Goal: Transaction & Acquisition: Purchase product/service

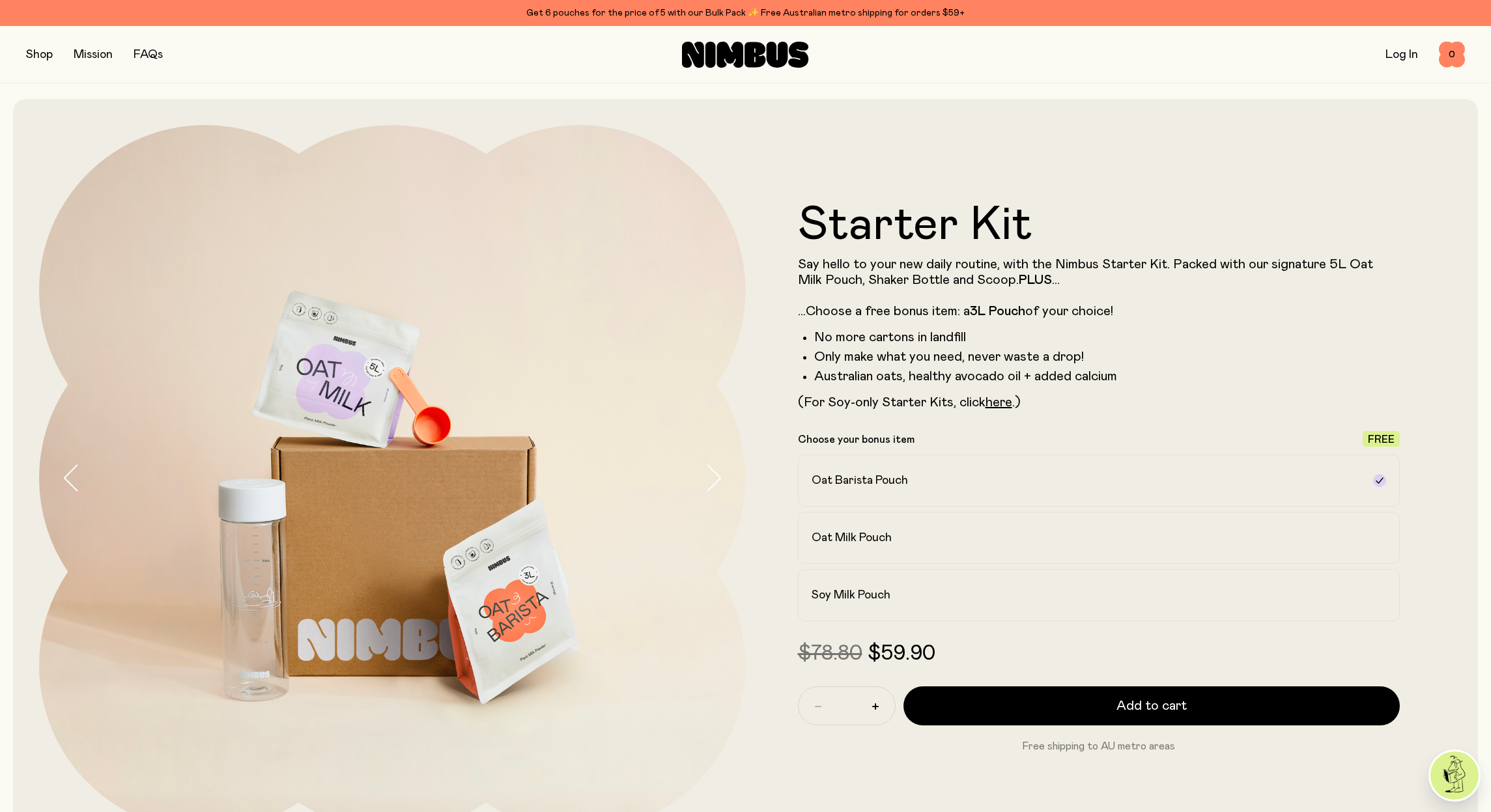
click at [1408, 54] on link "Log In" at bounding box center [1402, 54] width 33 height 12
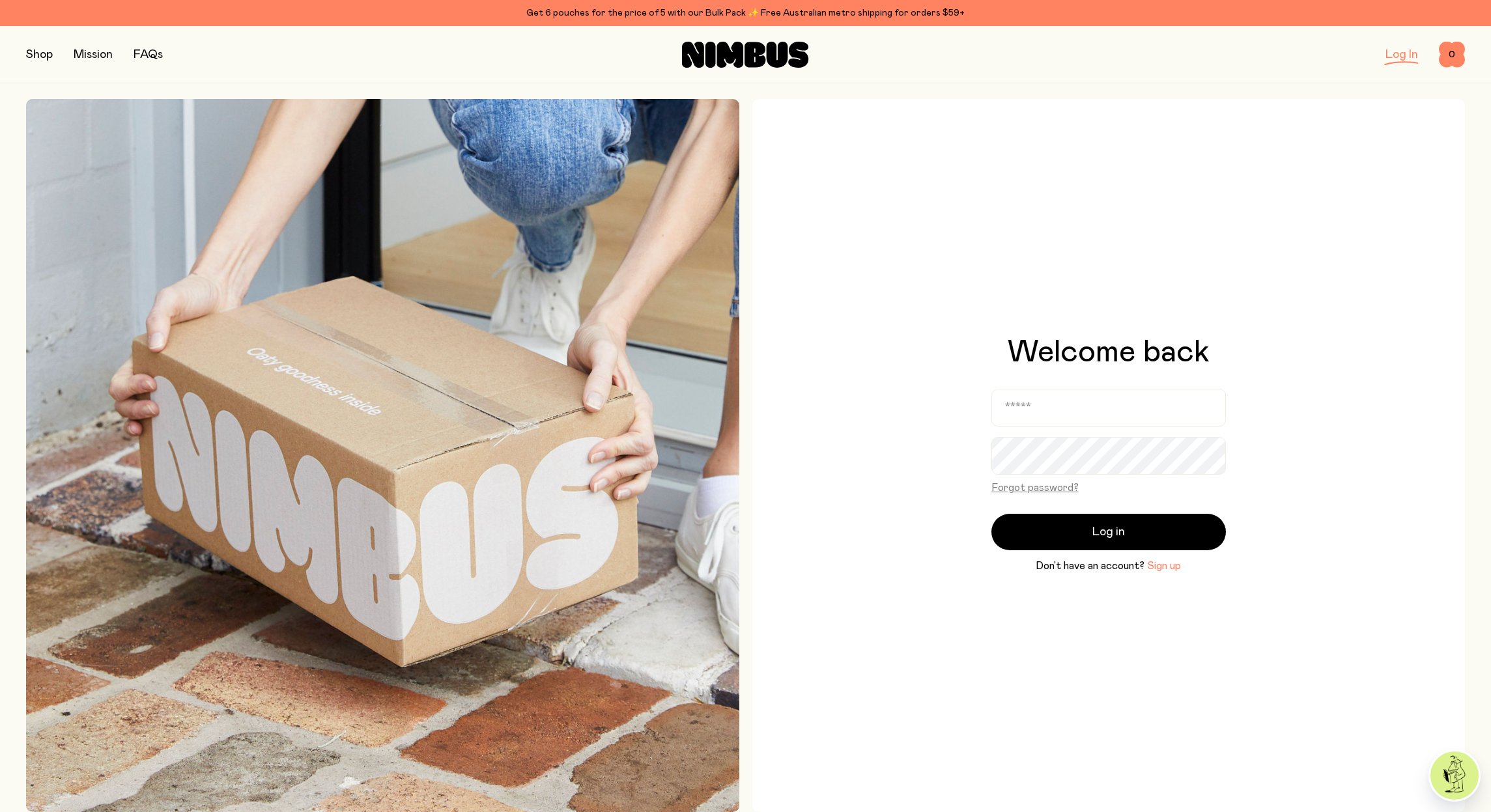
click at [1163, 566] on button "Sign up" at bounding box center [1164, 566] width 34 height 16
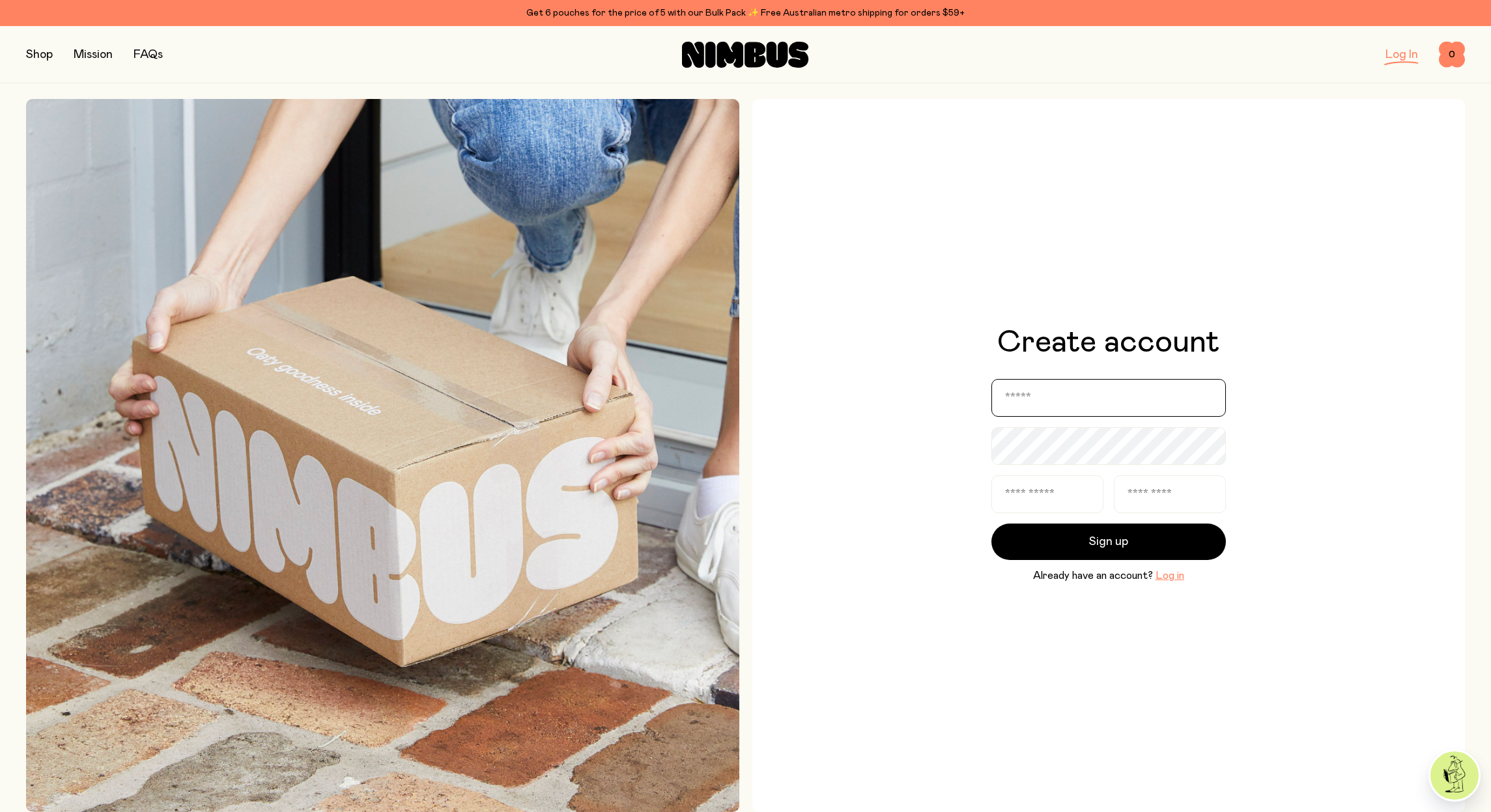
click at [1200, 399] on input "email" at bounding box center [1109, 398] width 234 height 37
type input "**********"
click at [1076, 495] on input "text" at bounding box center [1048, 494] width 112 height 37
type input "***"
type input "****"
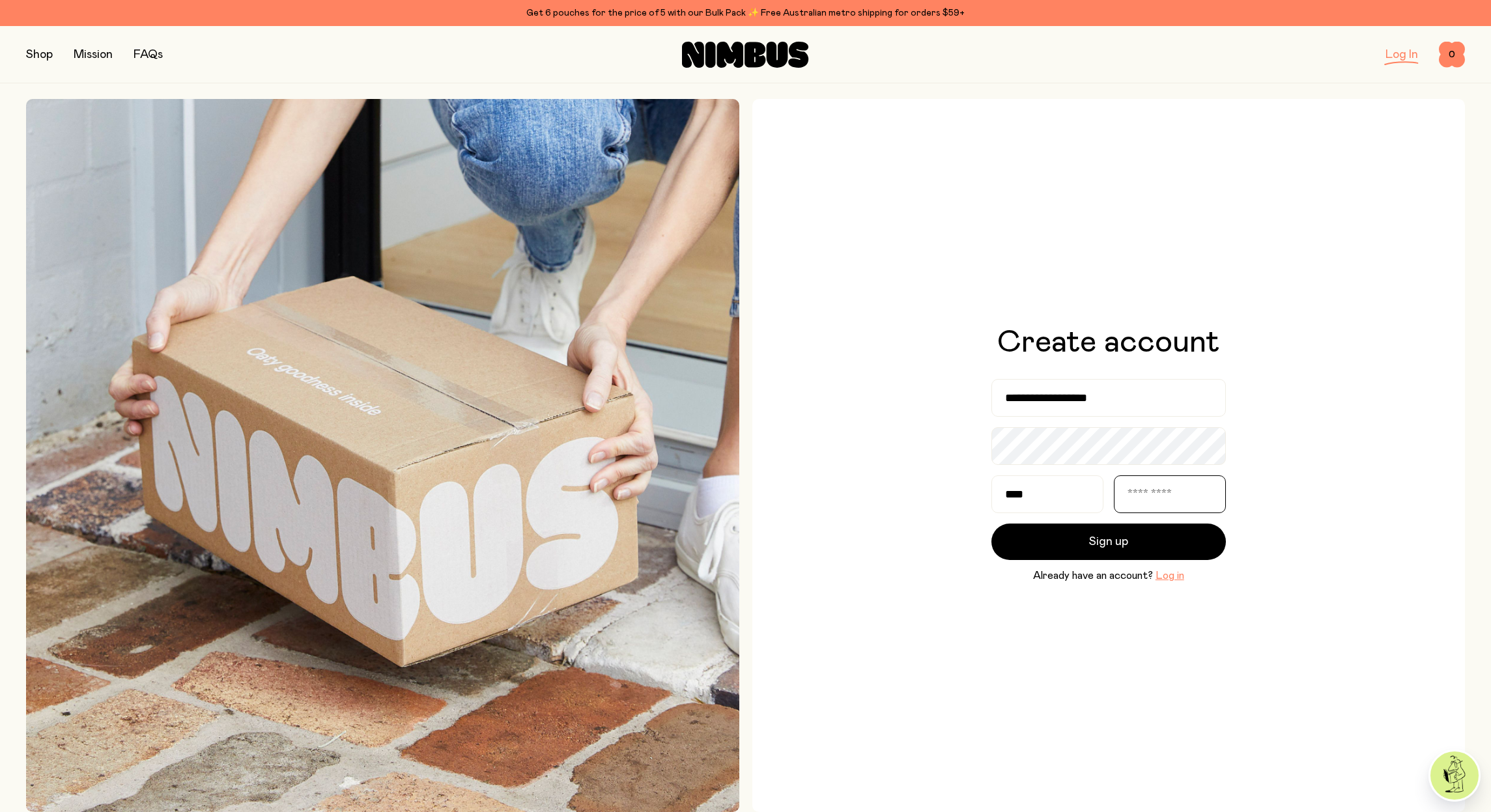
type input "******"
click at [1126, 542] on span "Sign up" at bounding box center [1109, 542] width 39 height 18
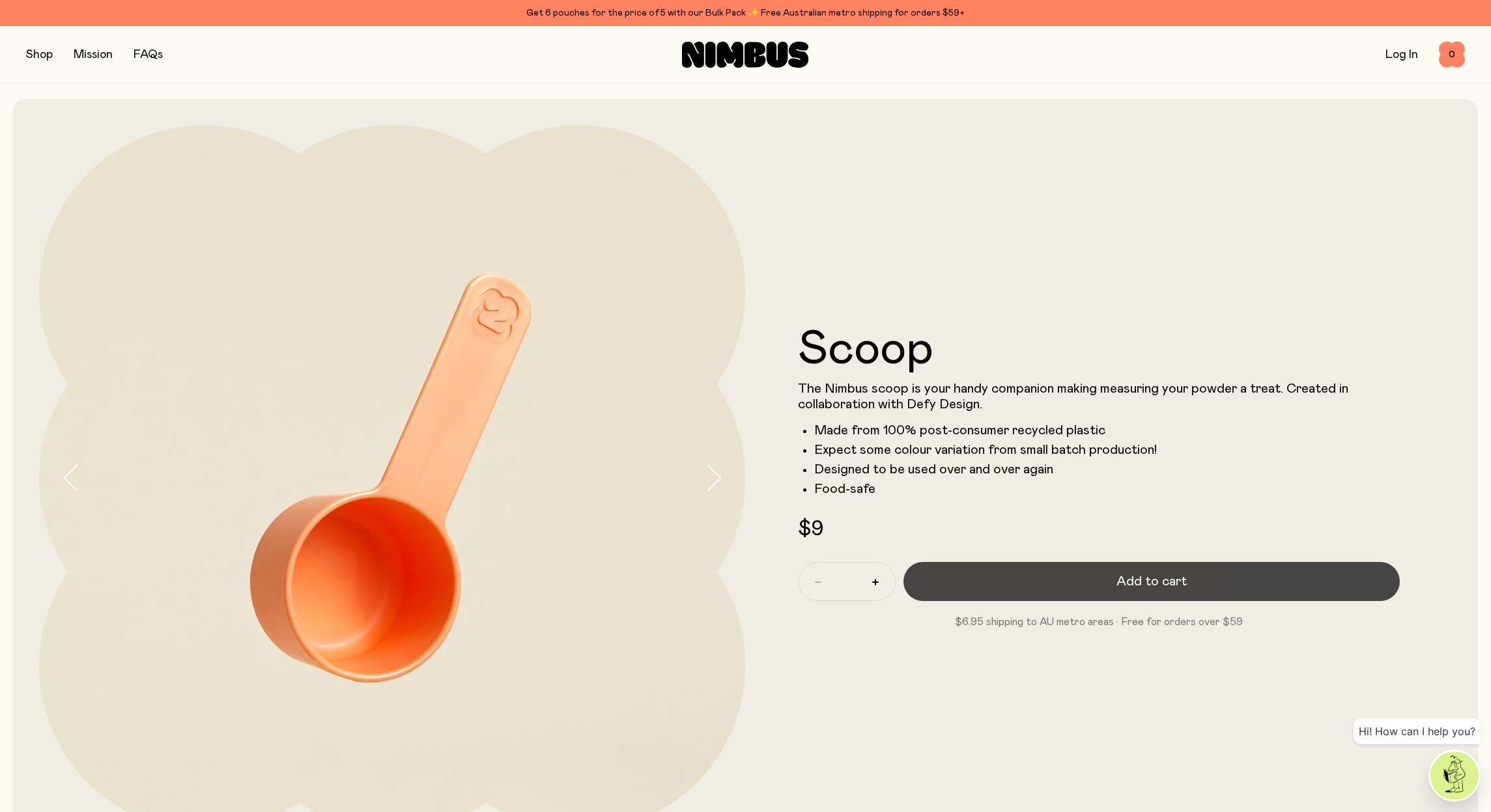
click at [1142, 579] on span "Add to cart" at bounding box center [1151, 582] width 70 height 18
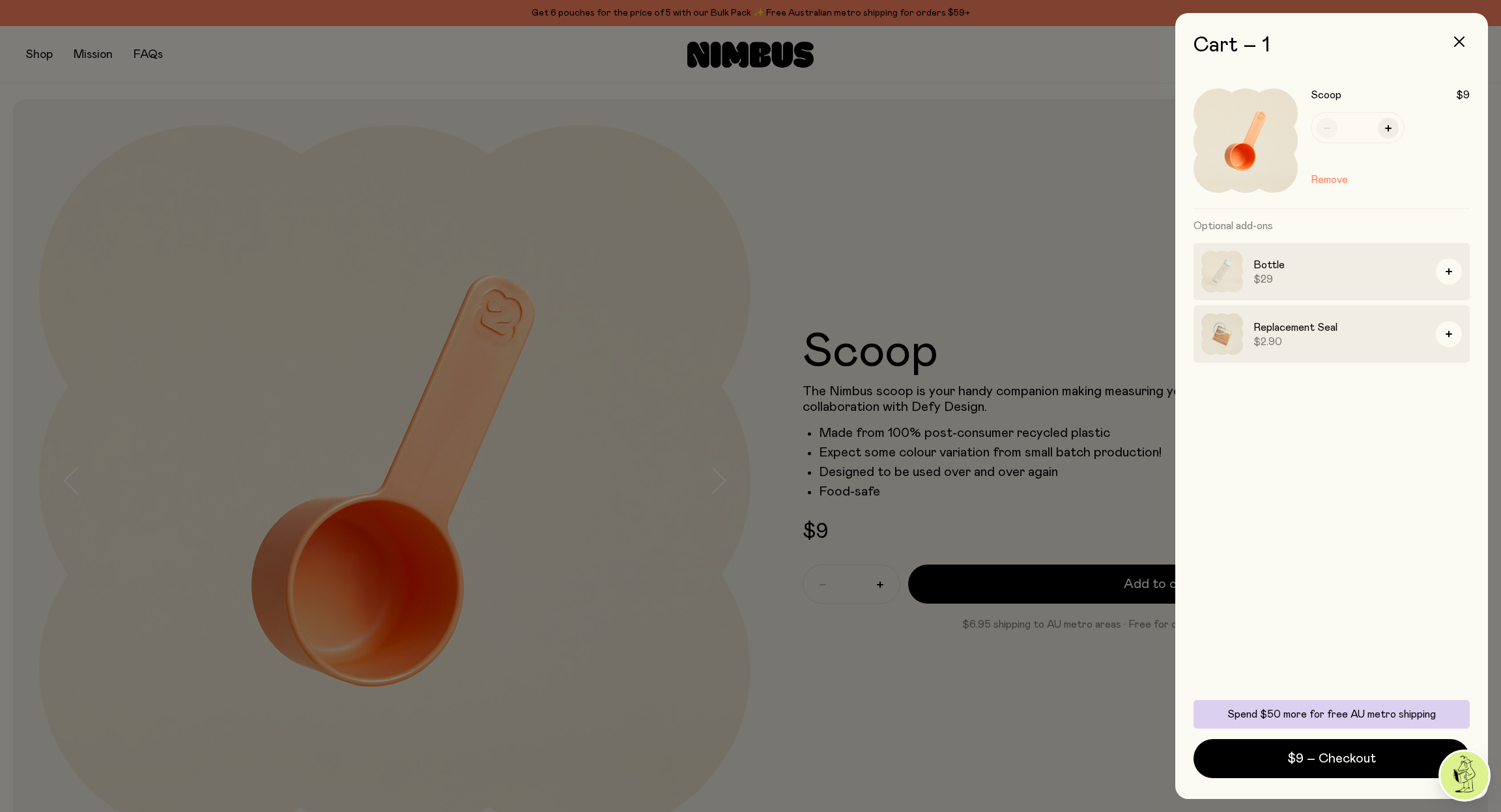
click at [1088, 316] on div at bounding box center [750, 406] width 1501 height 812
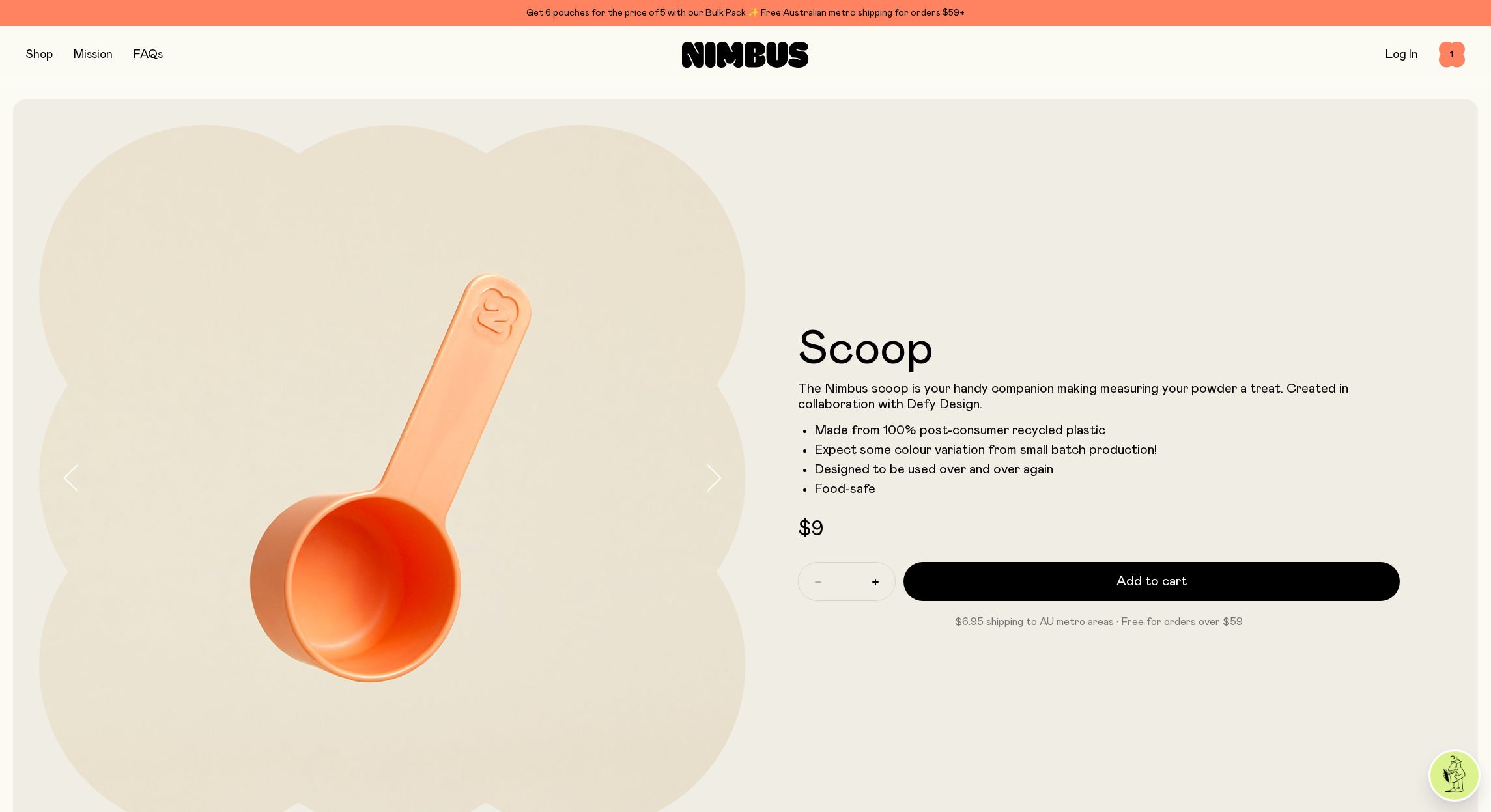
click at [40, 55] on button "button" at bounding box center [40, 55] width 27 height 18
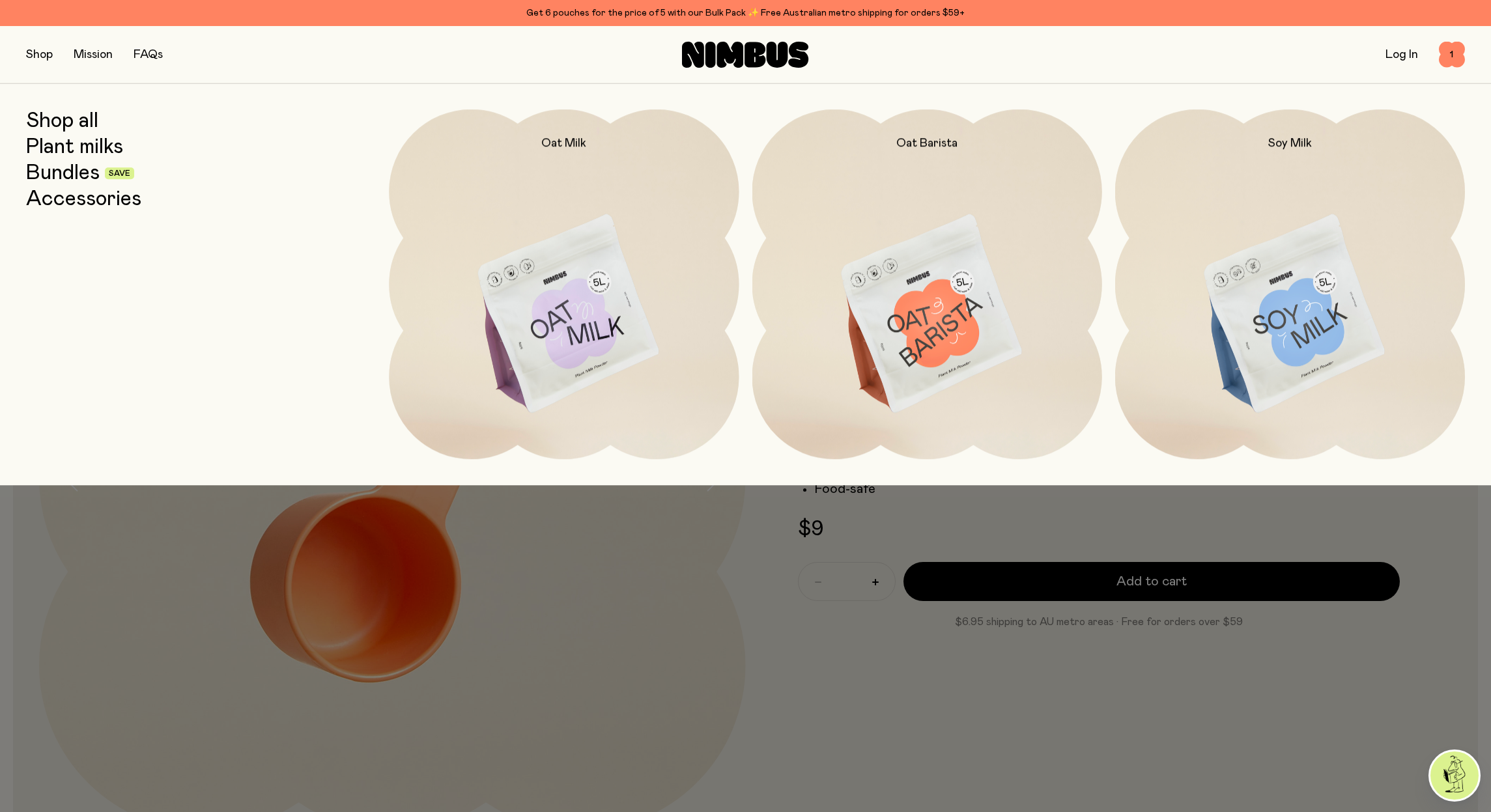
click at [83, 174] on link "Bundles" at bounding box center [63, 173] width 74 height 24
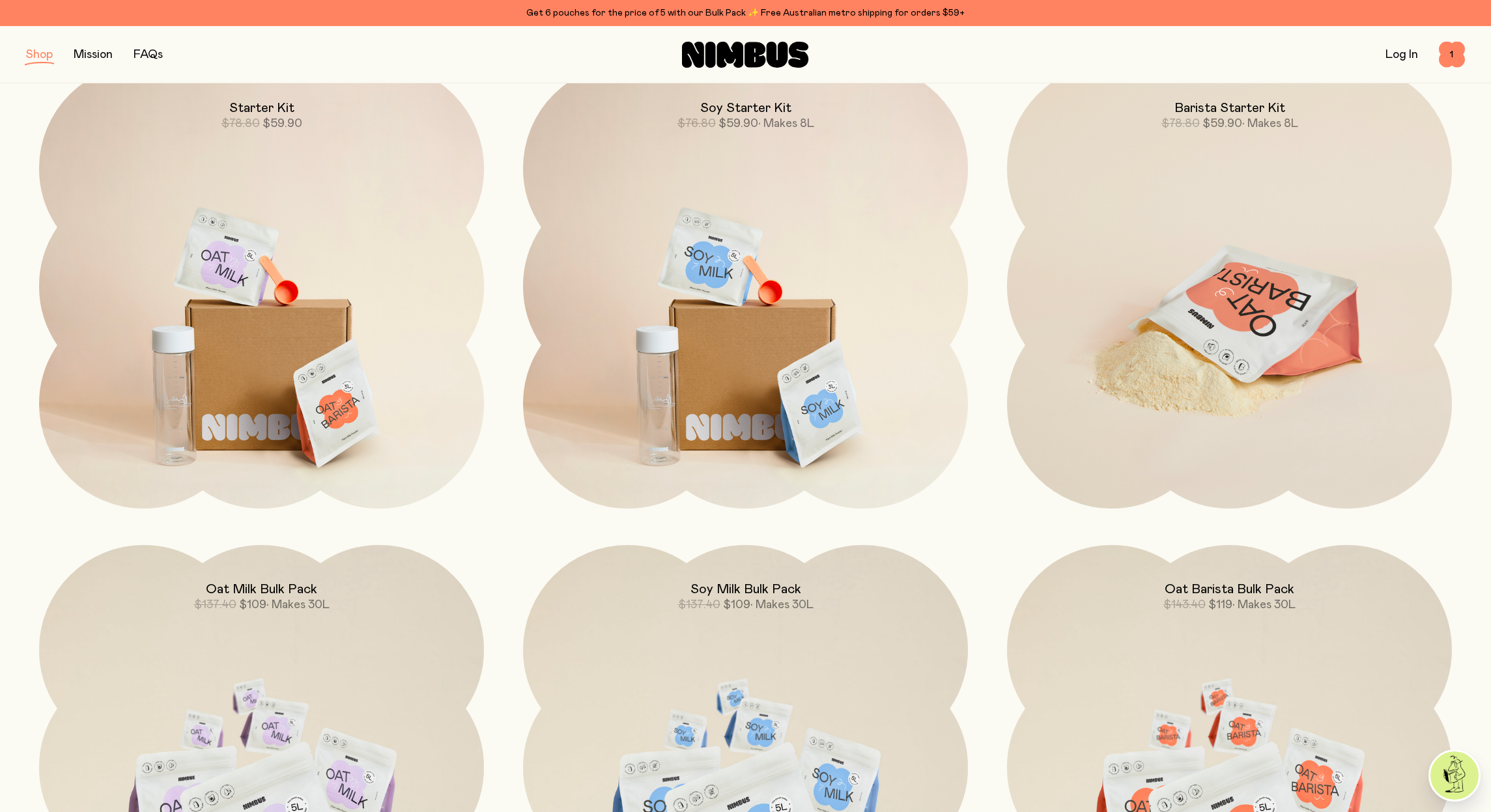
scroll to position [31, 0]
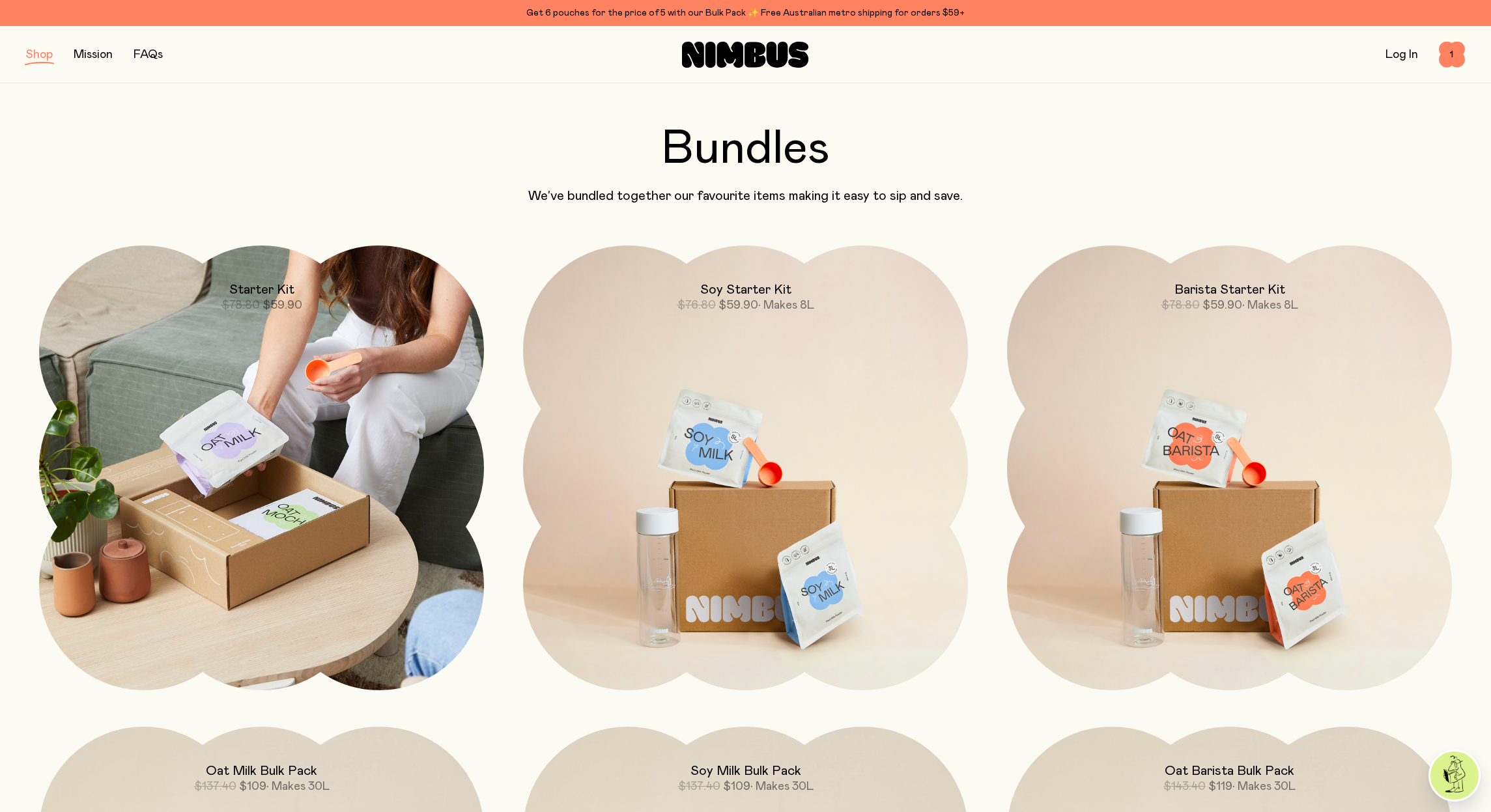
click at [300, 479] on img at bounding box center [261, 468] width 445 height 445
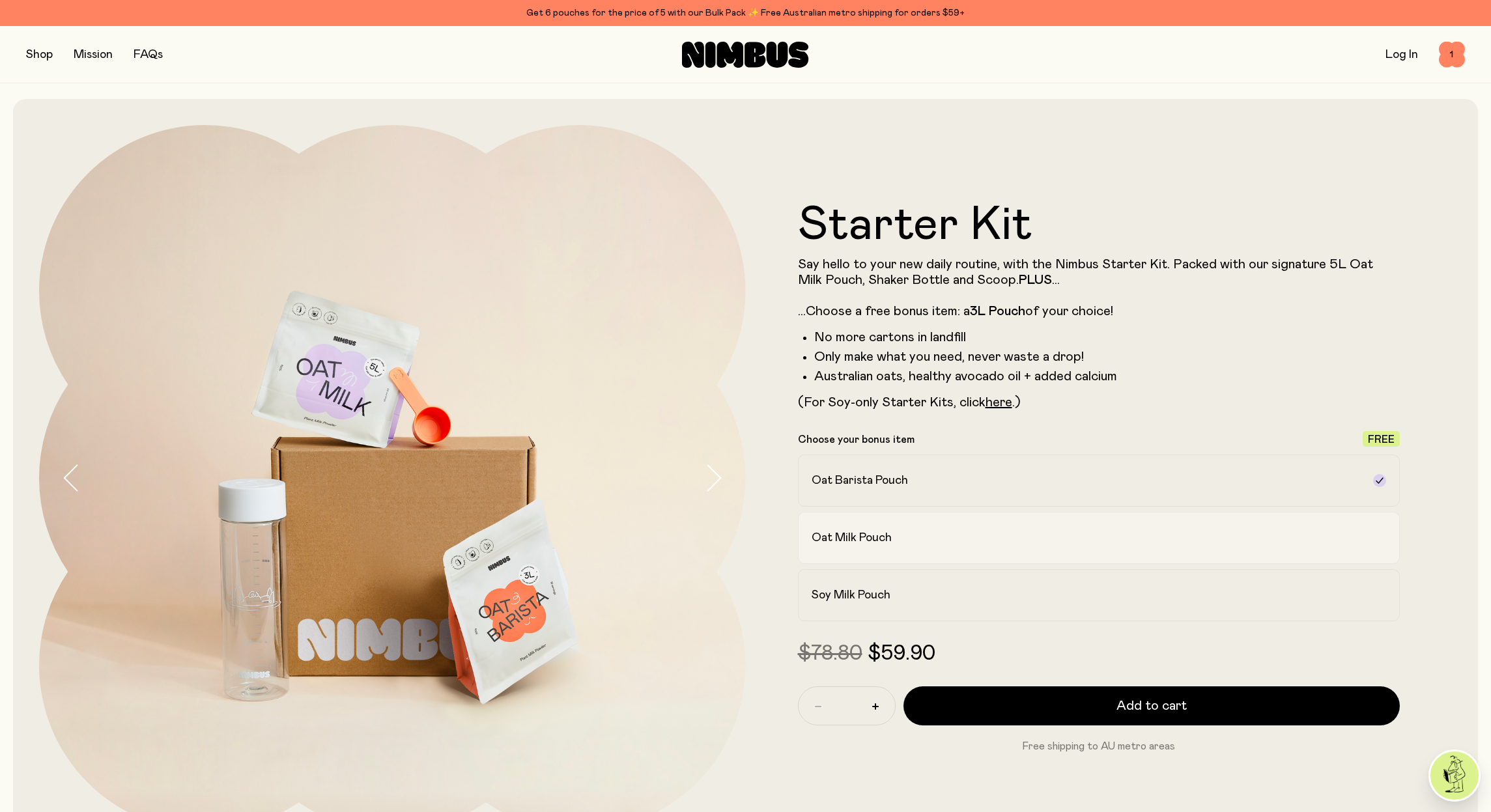
click at [1054, 541] on div "Oat Milk Pouch" at bounding box center [1088, 538] width 552 height 16
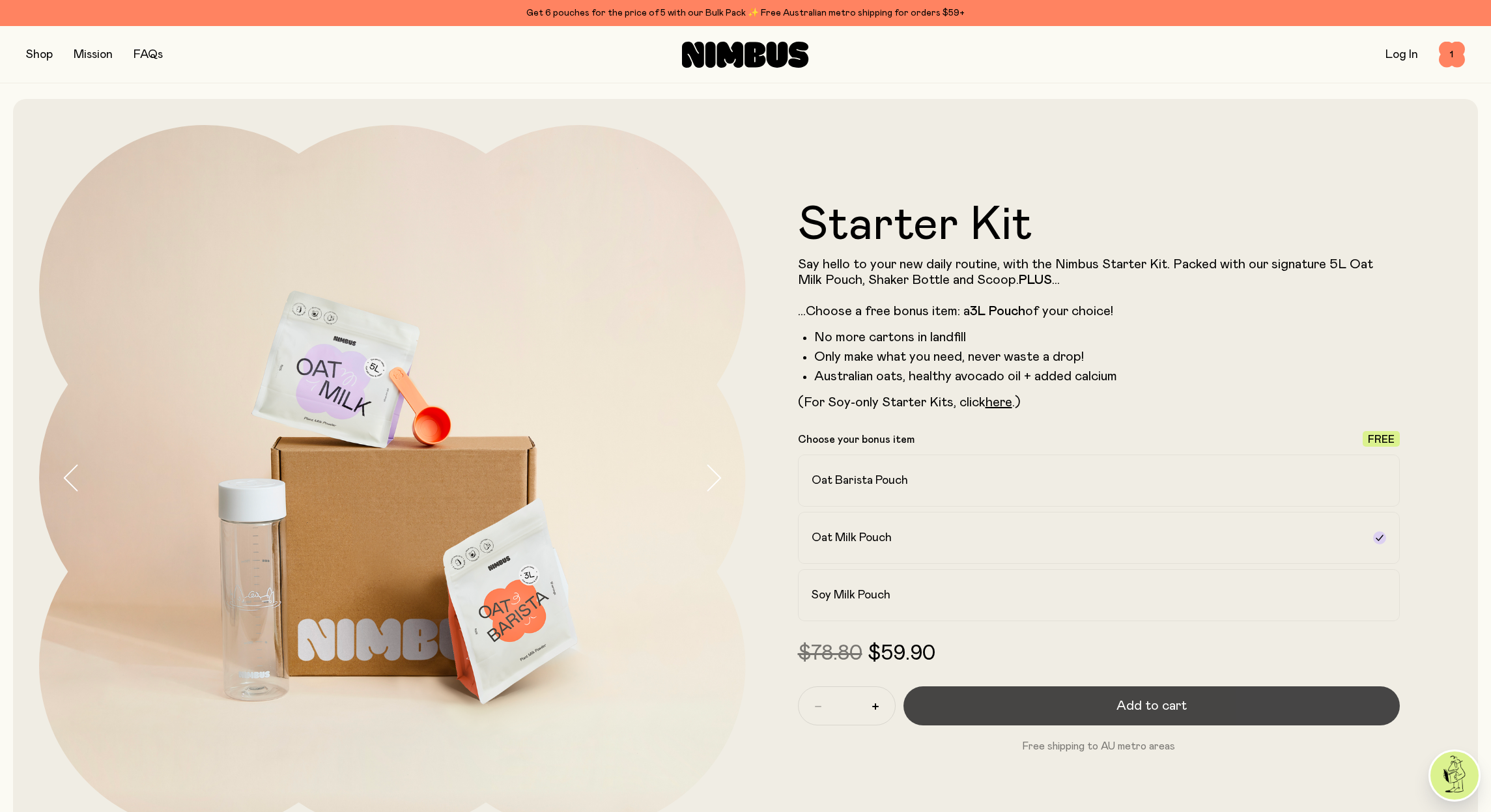
click at [1155, 705] on span "Add to cart" at bounding box center [1151, 706] width 70 height 18
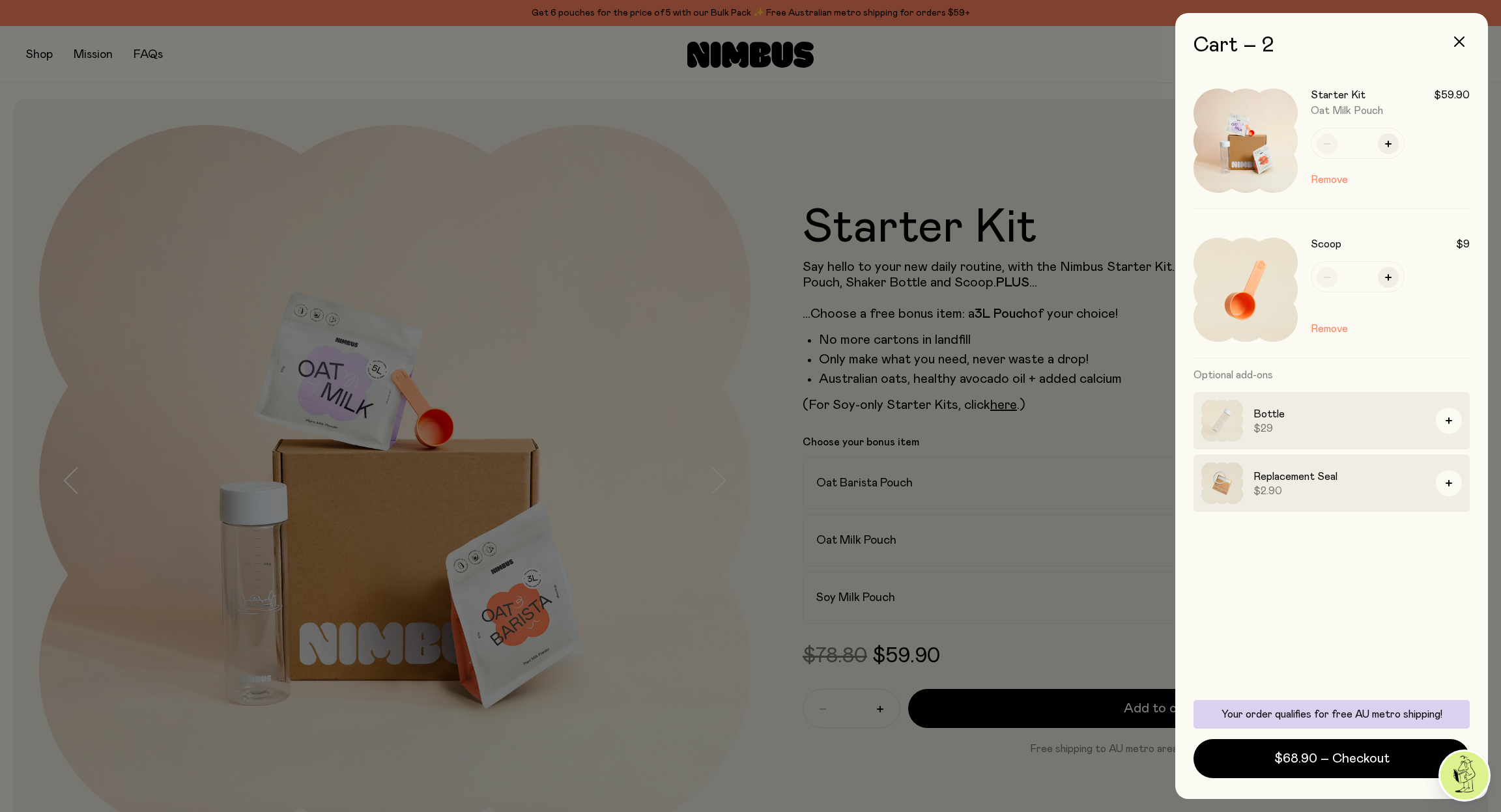
click at [703, 690] on div at bounding box center [750, 406] width 1501 height 812
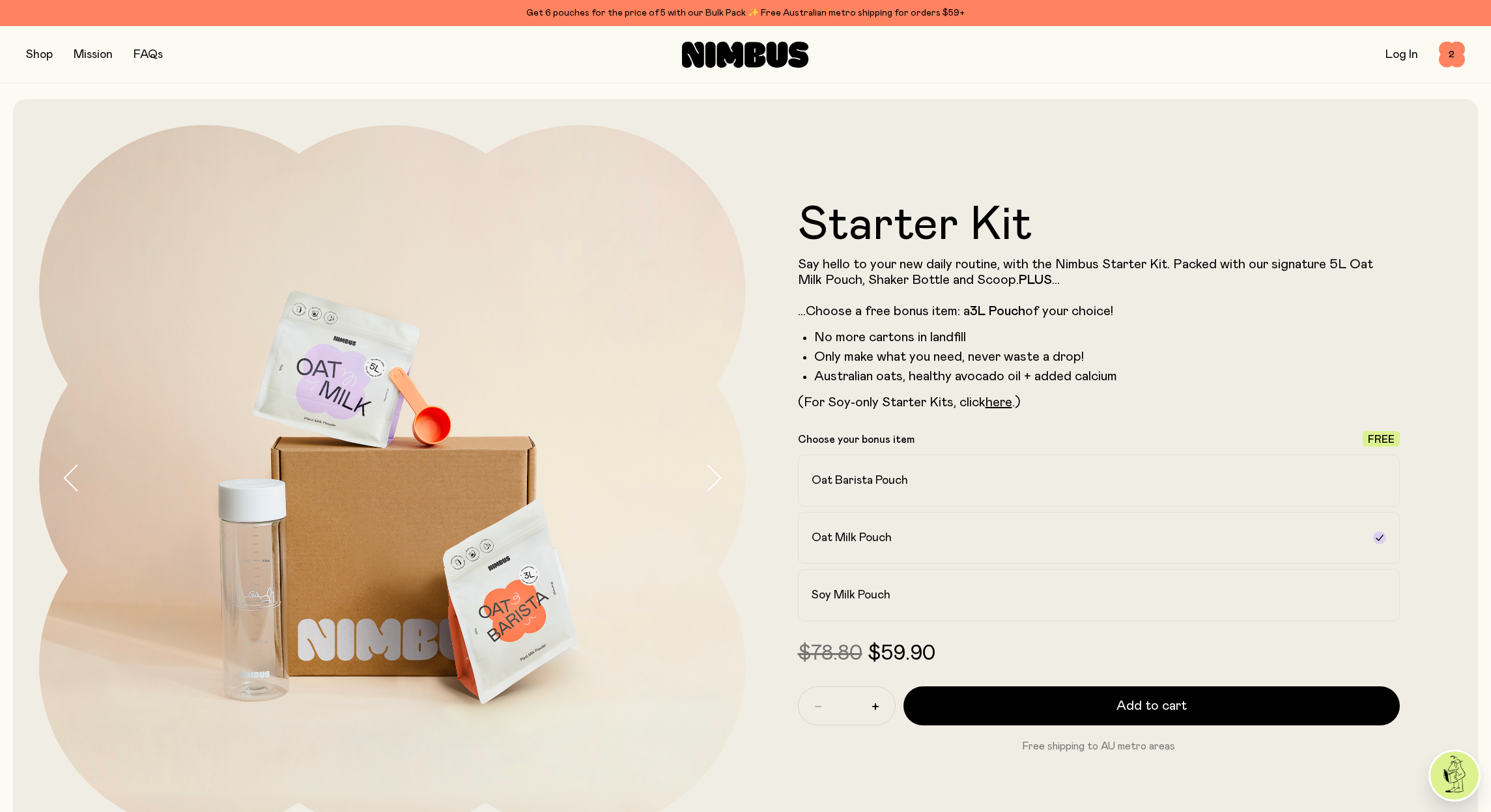
click at [37, 52] on button "button" at bounding box center [40, 55] width 27 height 18
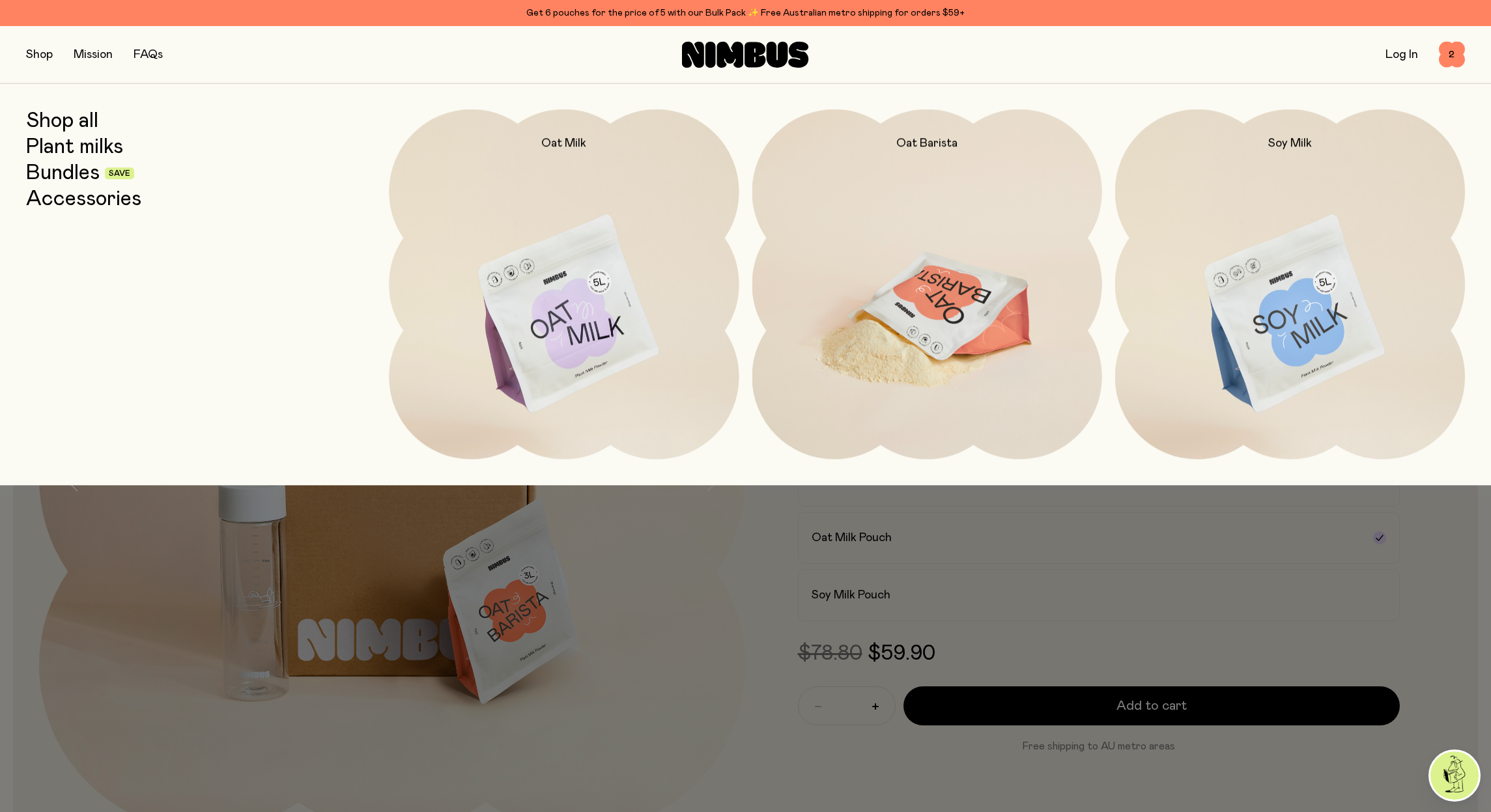
click at [974, 309] on img at bounding box center [927, 315] width 350 height 411
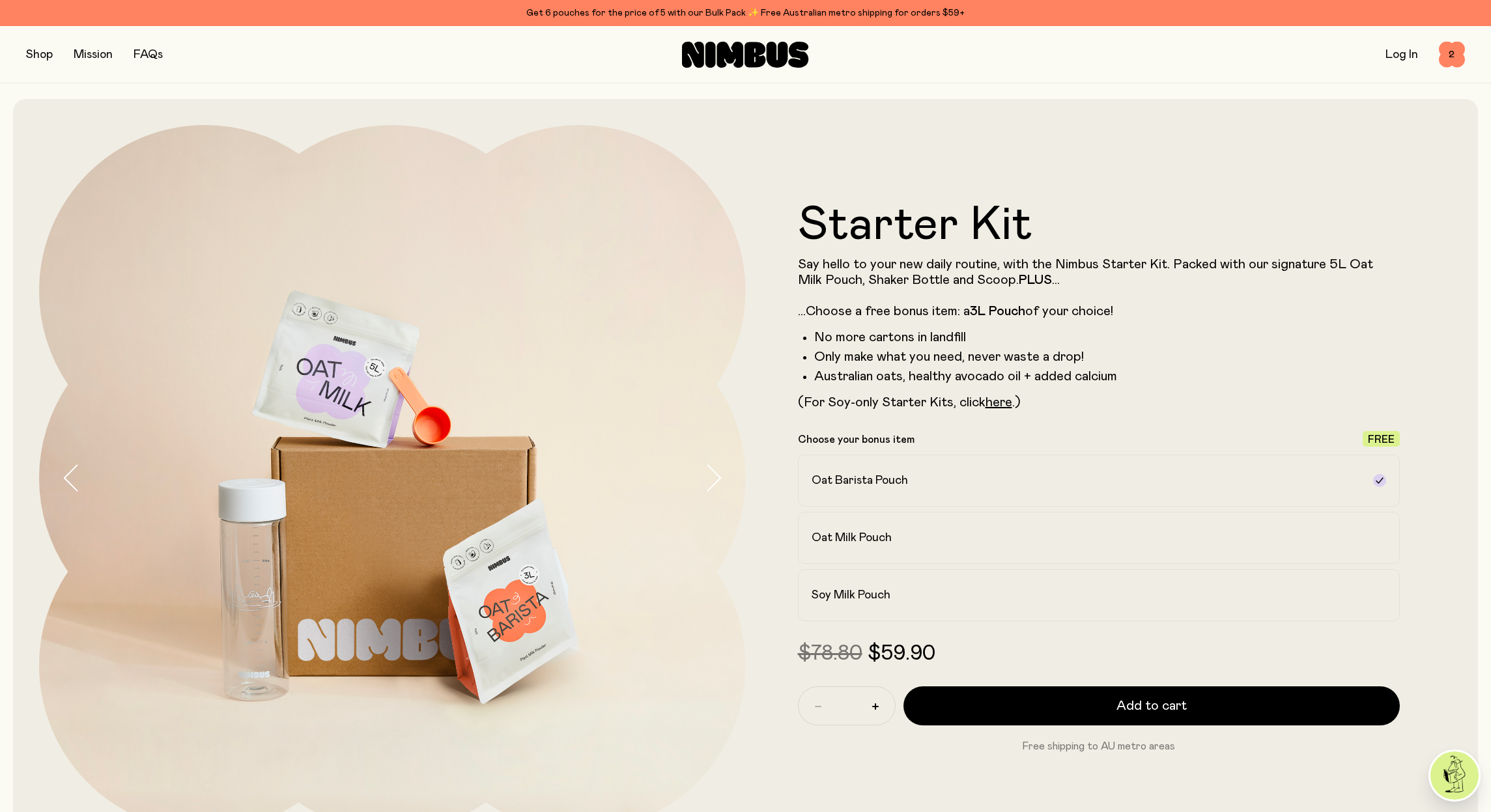
click at [49, 55] on button "button" at bounding box center [40, 55] width 27 height 18
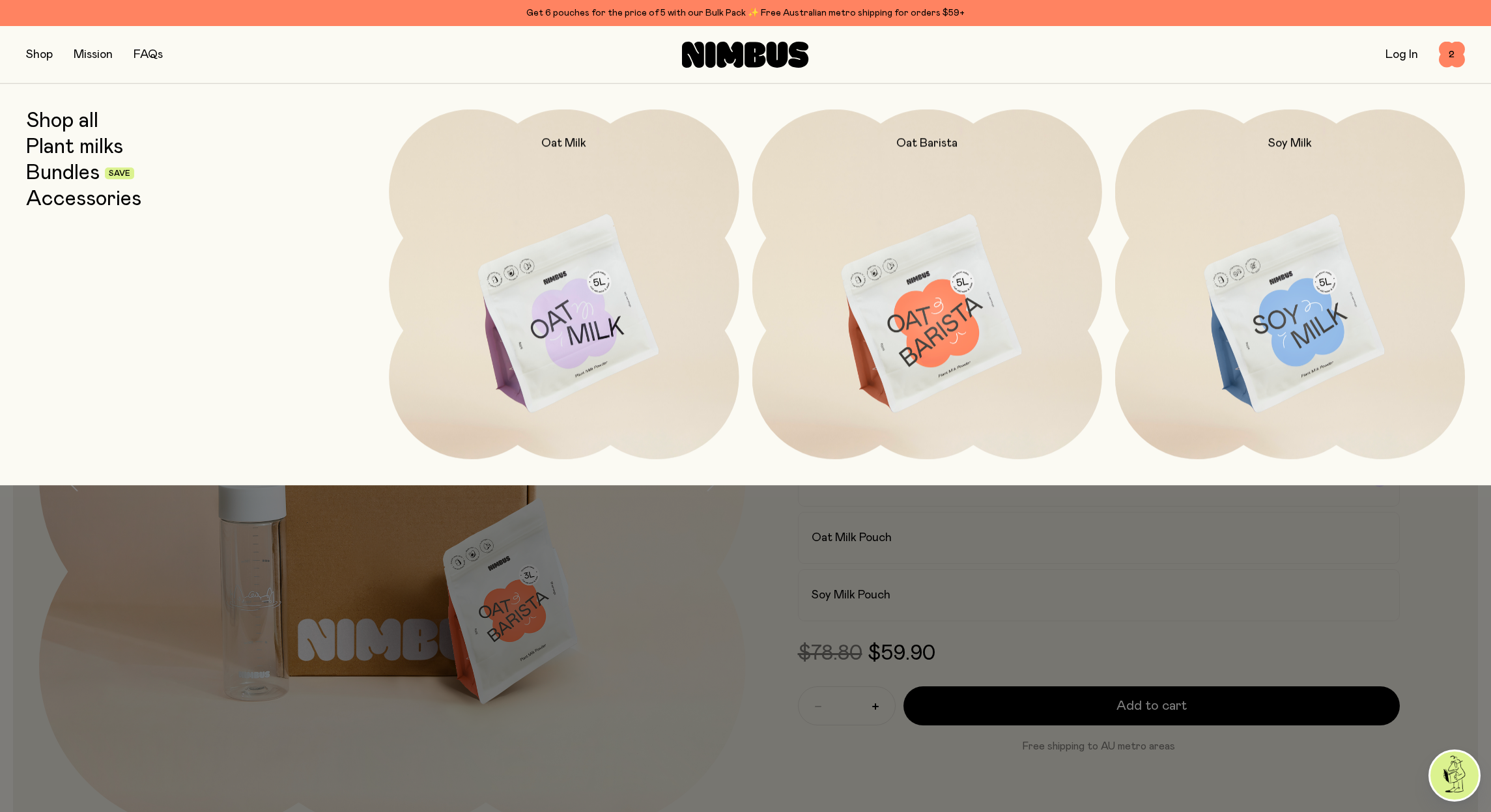
click at [60, 175] on link "Bundles" at bounding box center [63, 173] width 74 height 24
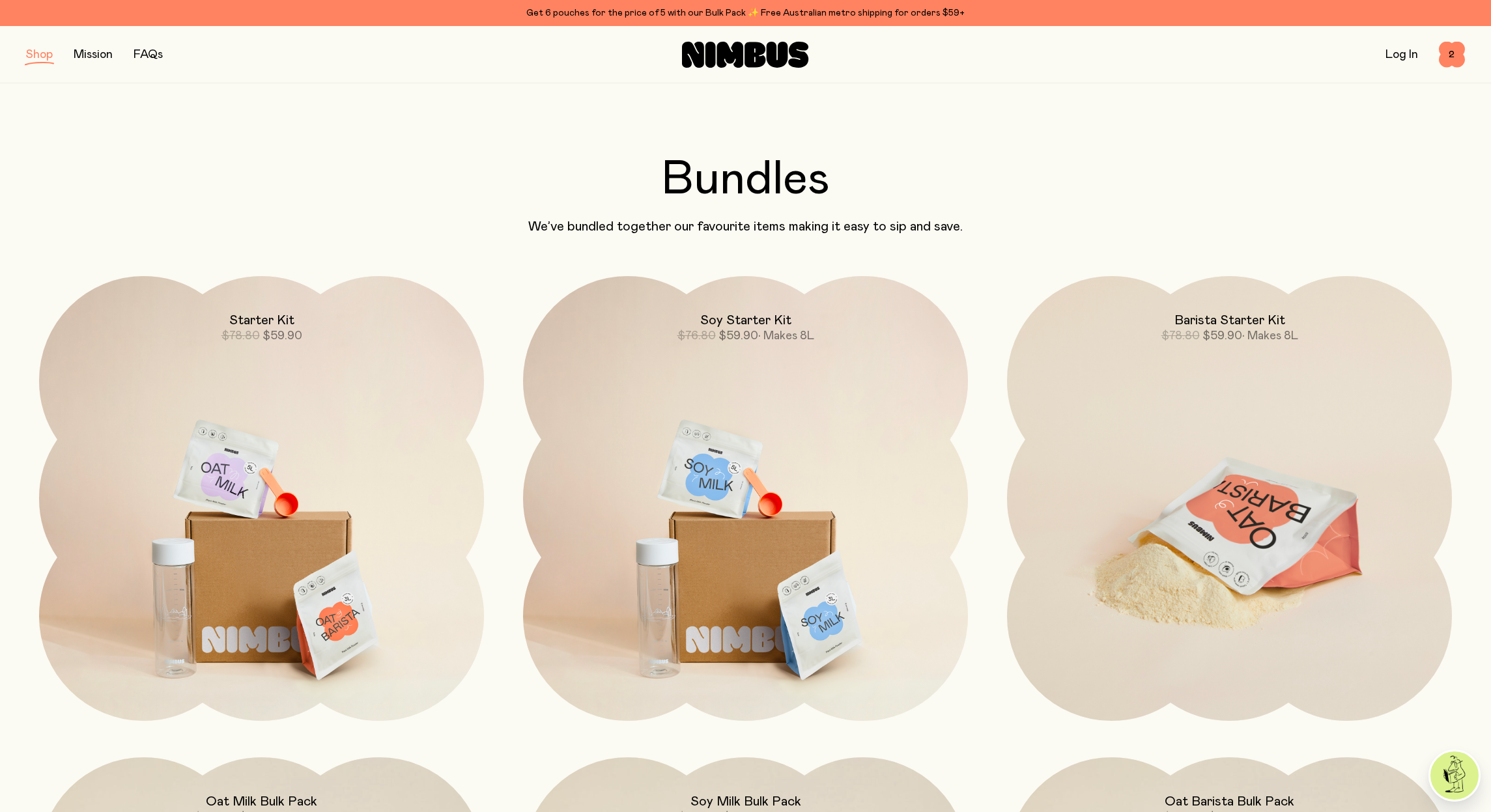
click at [1214, 519] on img at bounding box center [1230, 537] width 445 height 523
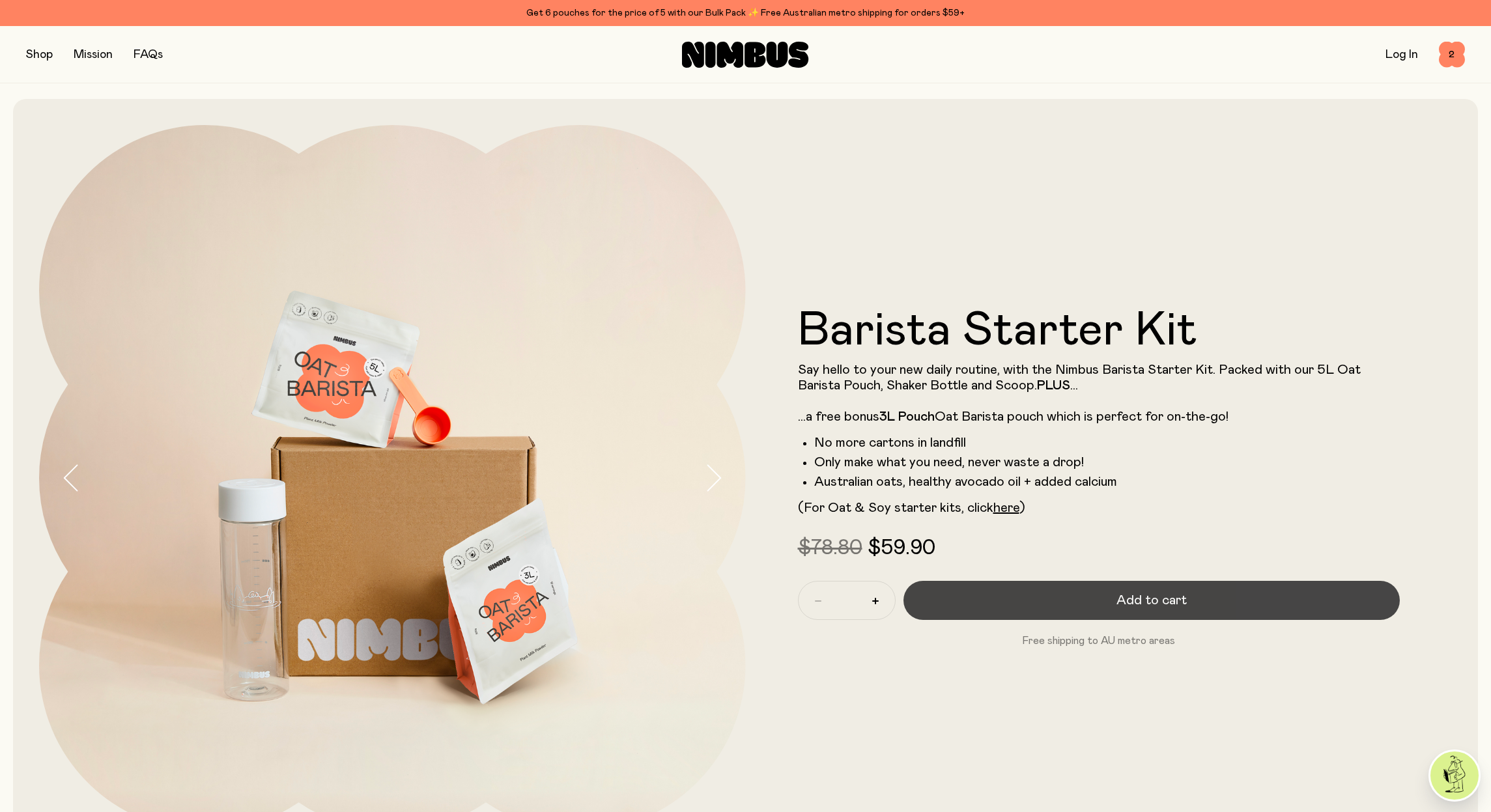
click at [1156, 601] on span "Add to cart" at bounding box center [1151, 601] width 70 height 18
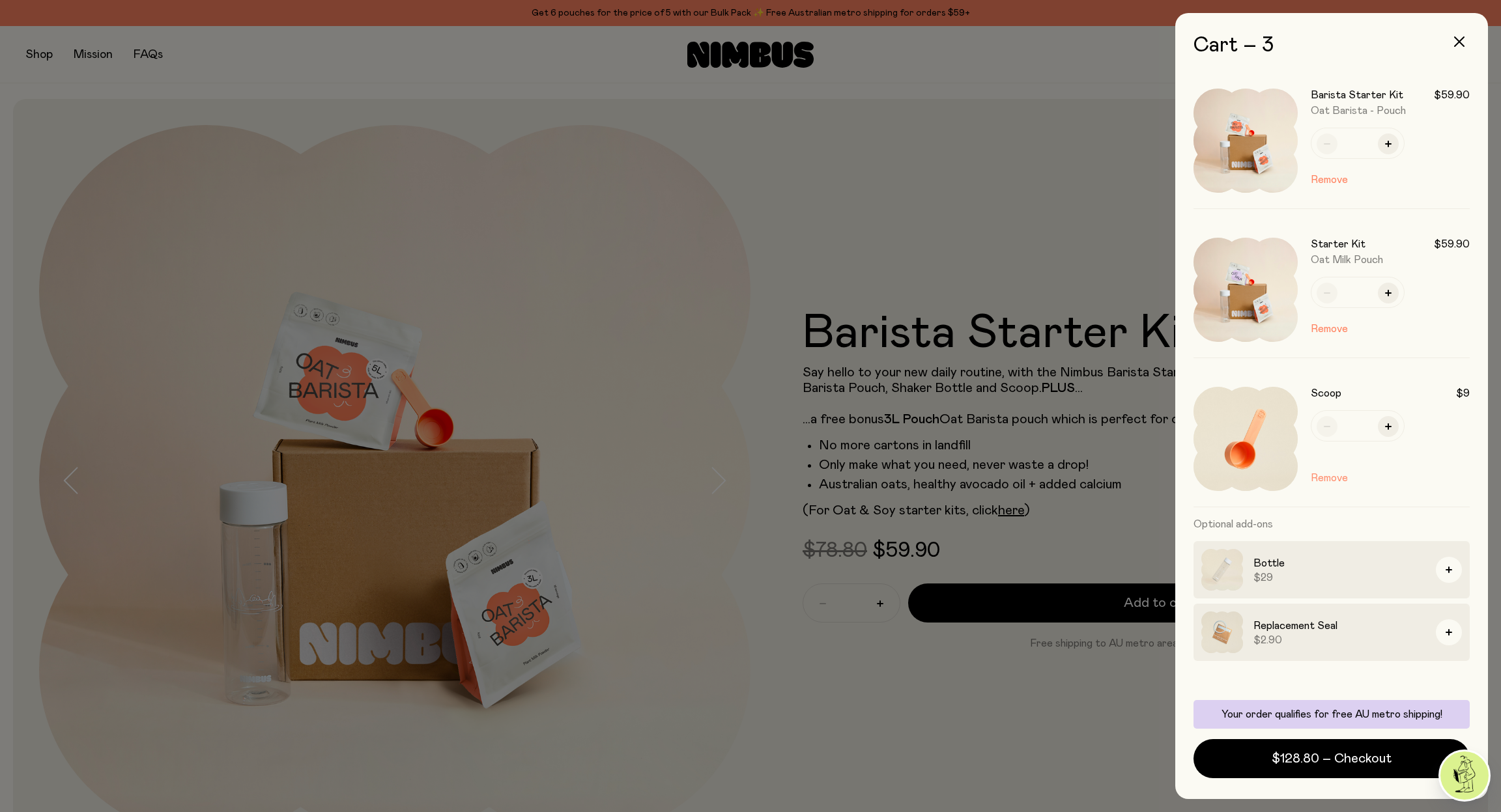
click at [1330, 478] on button "Remove" at bounding box center [1330, 478] width 37 height 16
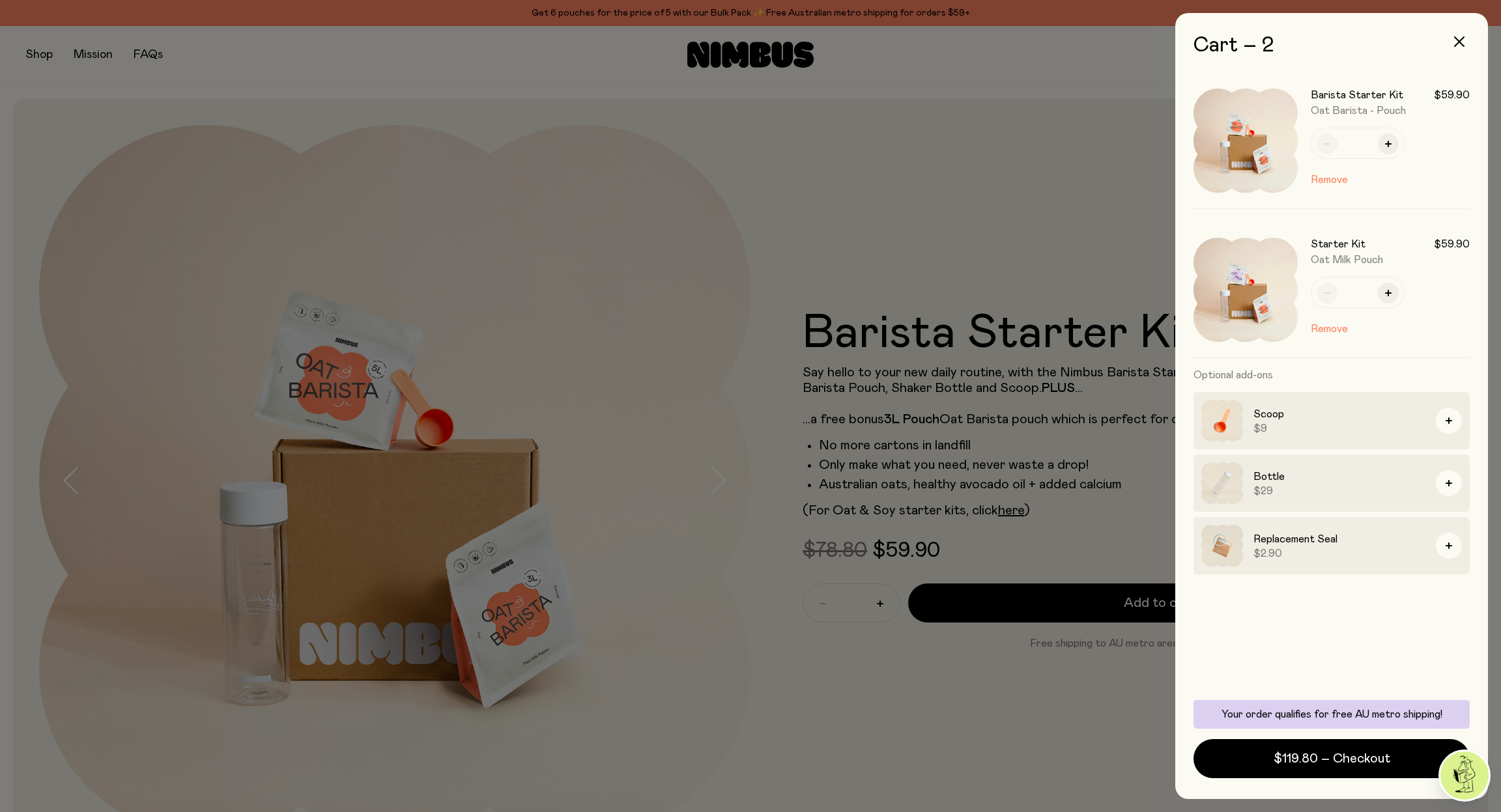
click at [769, 615] on div at bounding box center [750, 406] width 1501 height 812
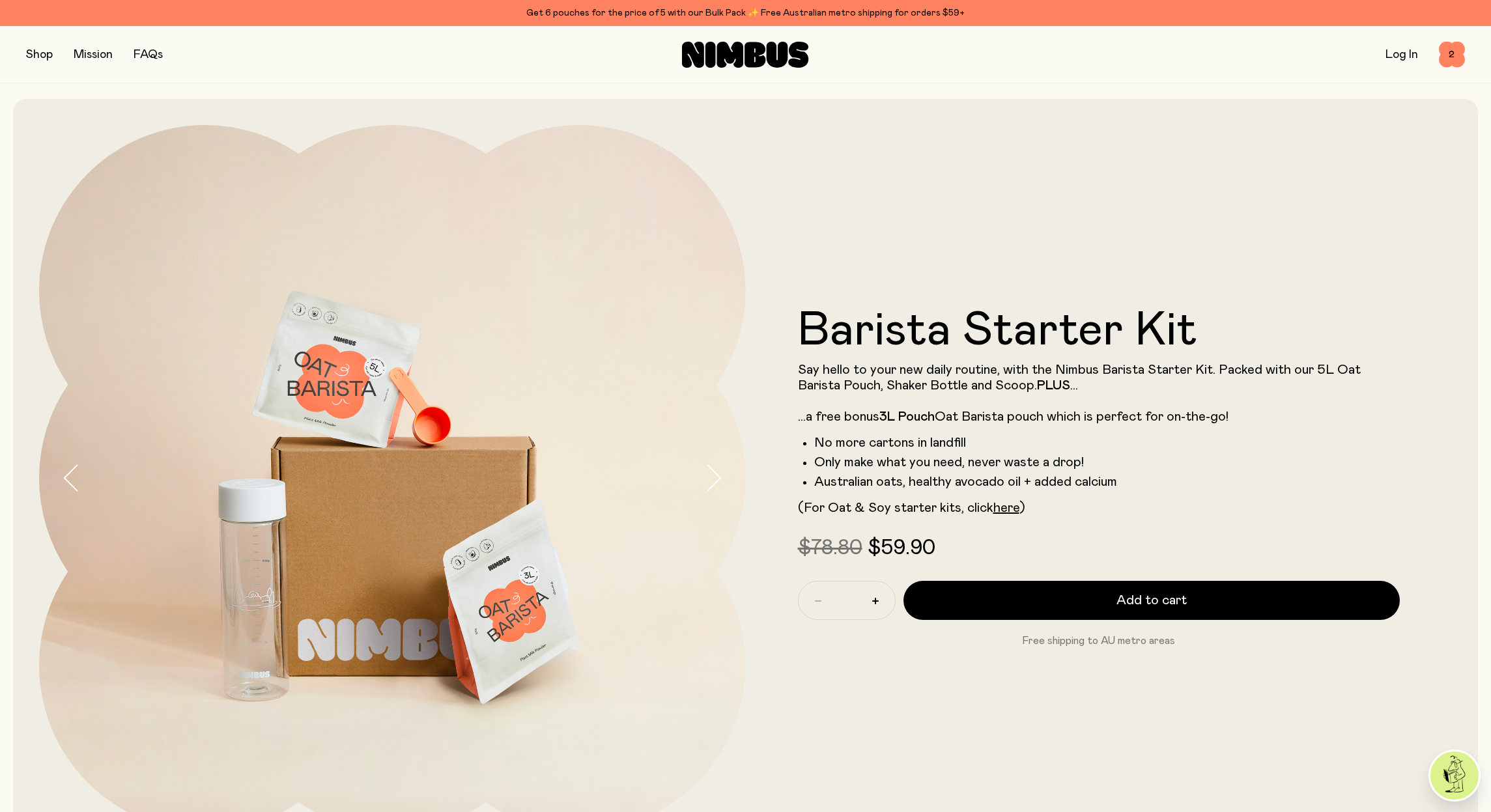
click at [39, 54] on button "button" at bounding box center [40, 55] width 27 height 18
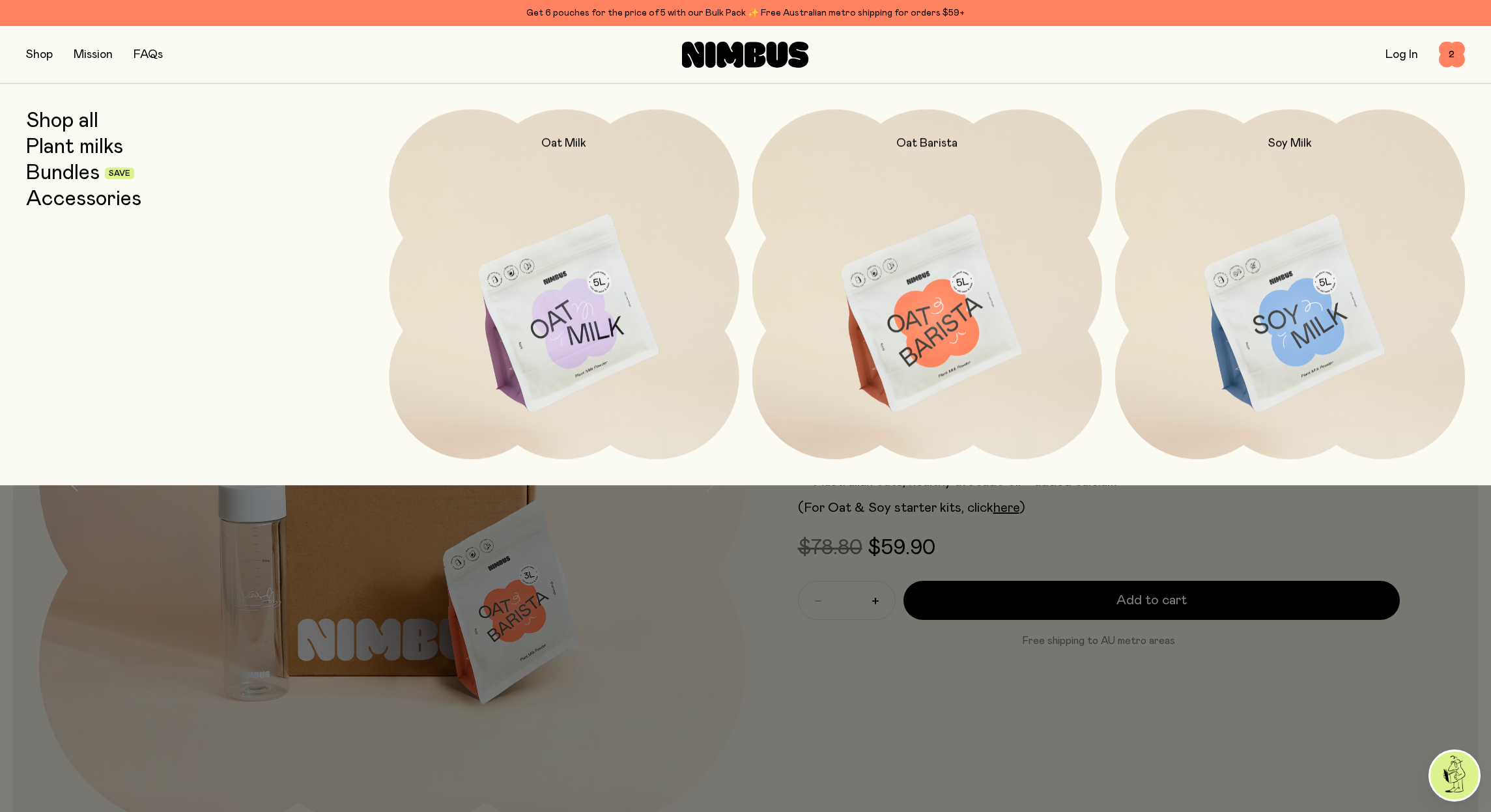
click at [74, 176] on link "Bundles" at bounding box center [63, 173] width 74 height 24
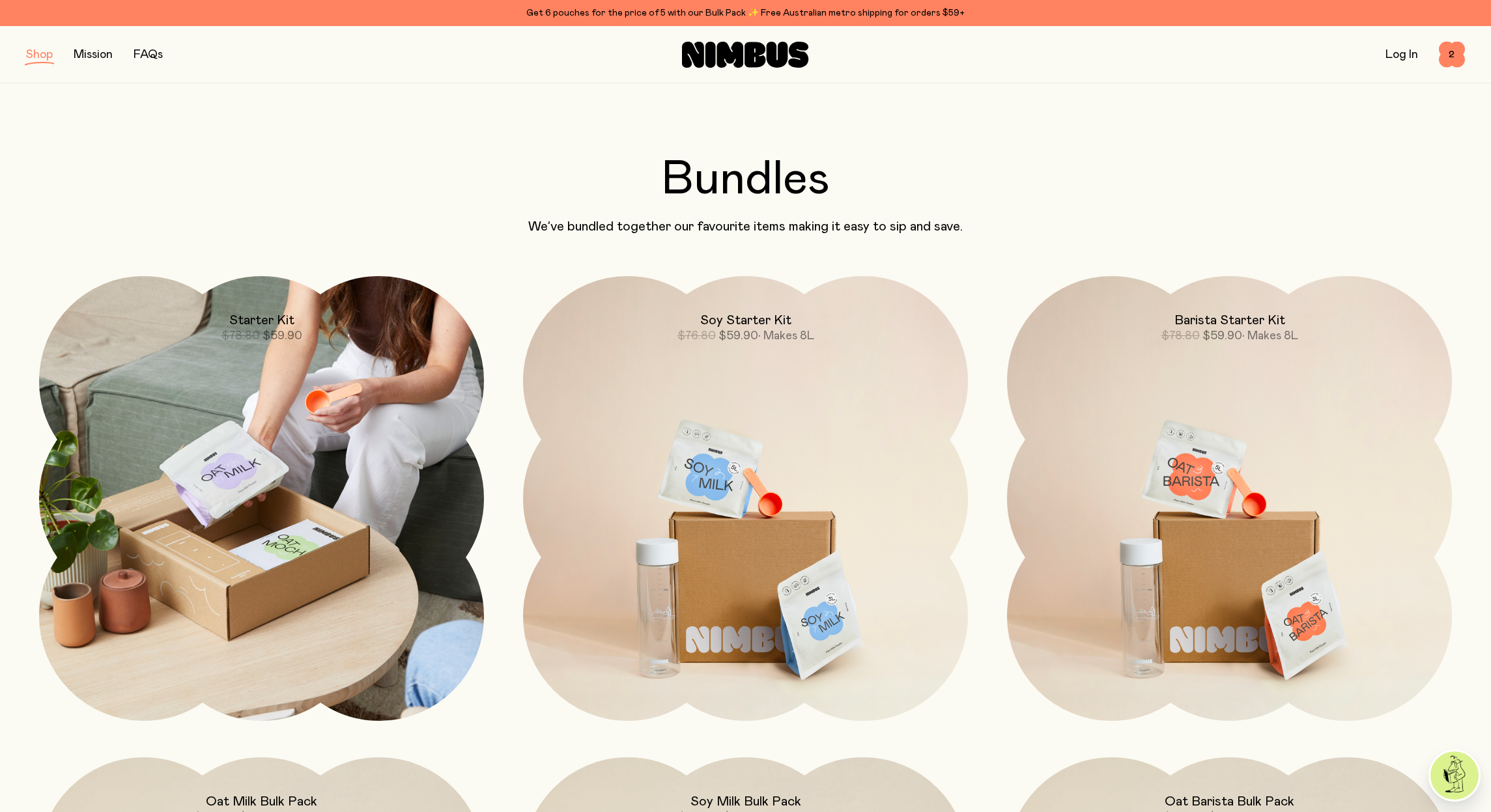
click at [320, 474] on img at bounding box center [261, 499] width 445 height 445
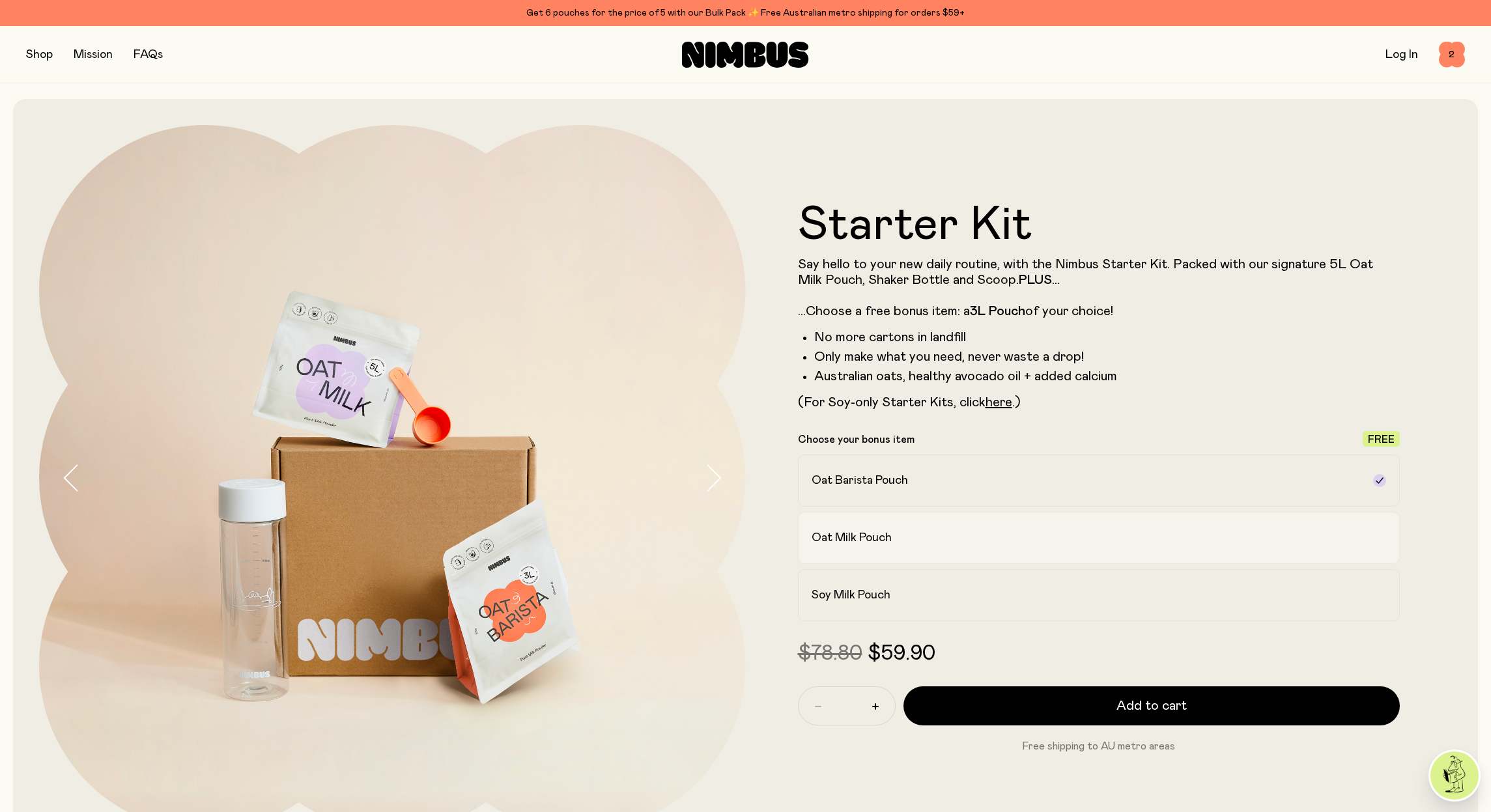
click at [831, 542] on h2 "Oat Milk Pouch" at bounding box center [852, 538] width 80 height 16
click at [1454, 55] on span "2" at bounding box center [1452, 55] width 26 height 26
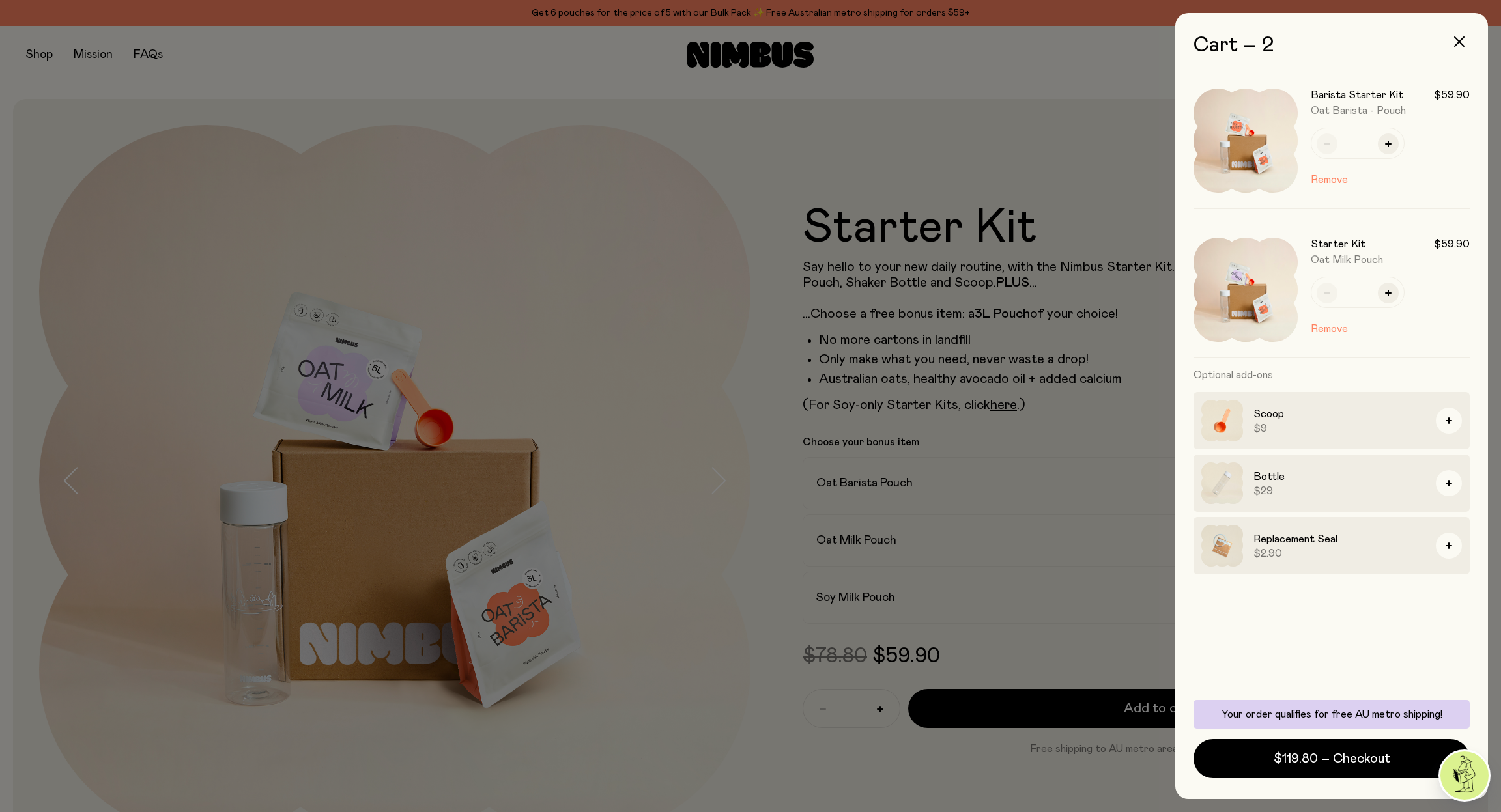
click at [1252, 153] on img at bounding box center [1246, 141] width 104 height 104
click at [1260, 117] on img at bounding box center [1246, 141] width 104 height 104
click at [1373, 754] on span "$119.80 – Checkout" at bounding box center [1332, 759] width 117 height 18
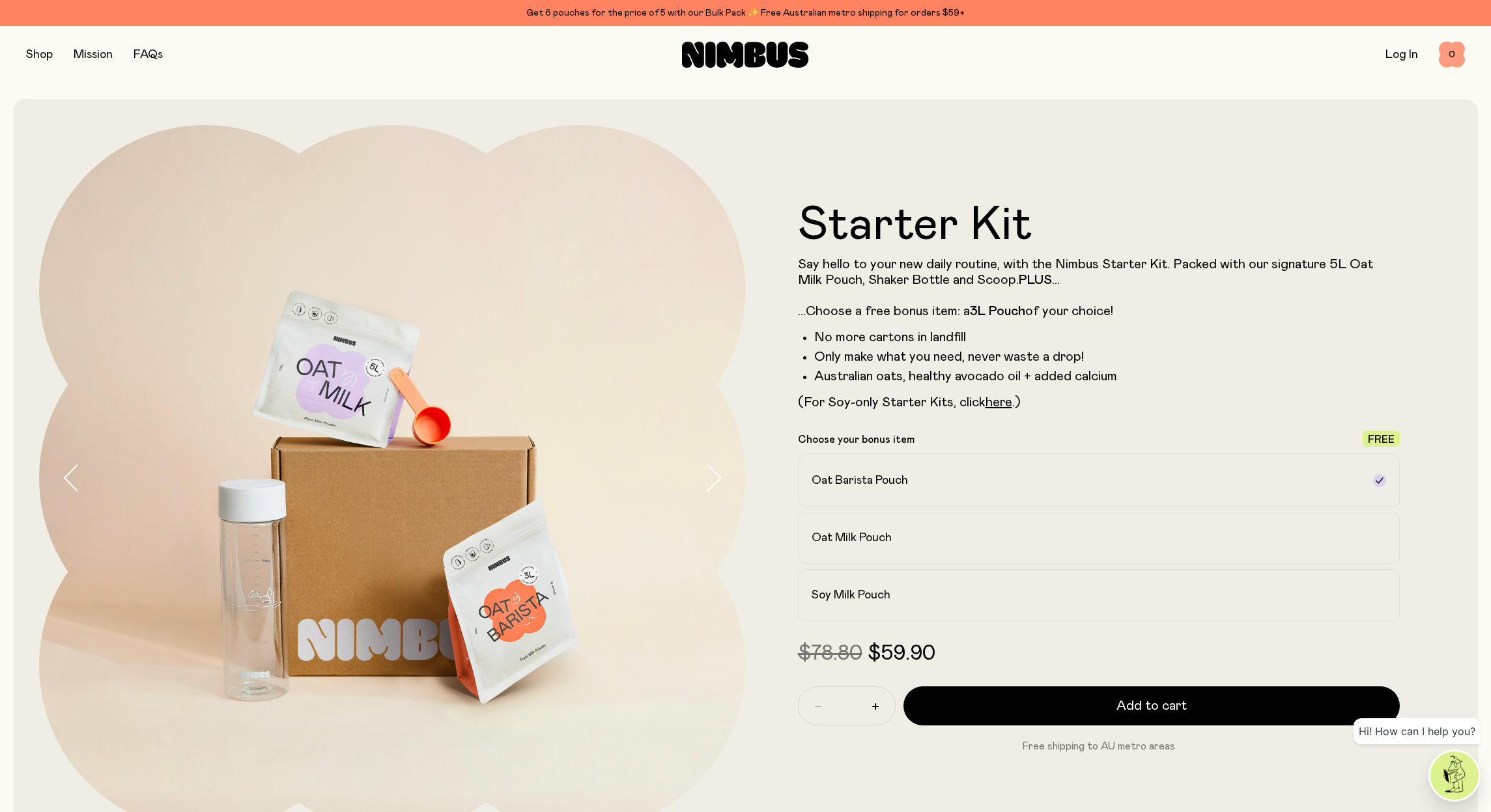
click at [1449, 53] on span "0" at bounding box center [1452, 55] width 26 height 26
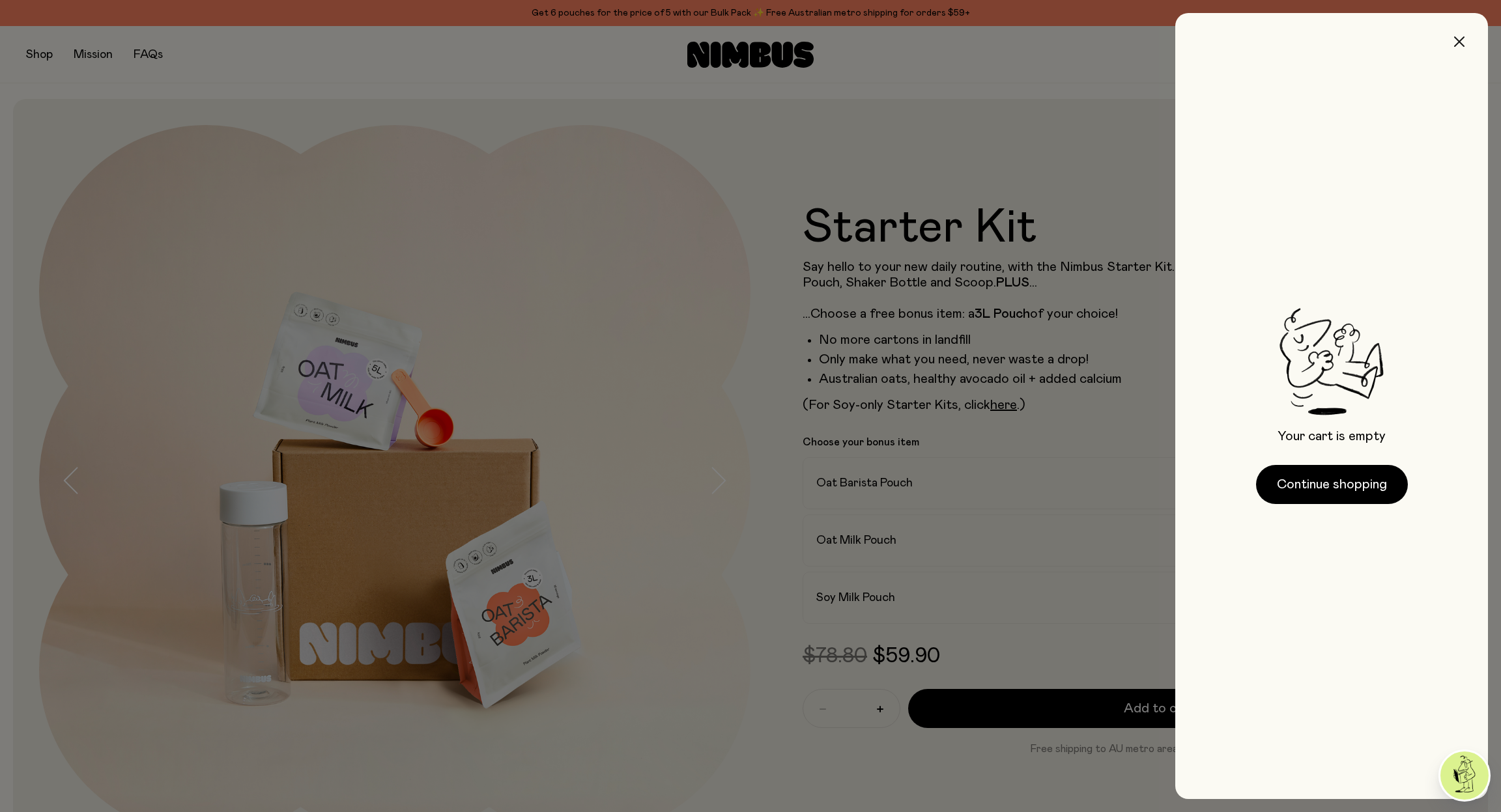
click at [1457, 41] on icon "button" at bounding box center [1459, 42] width 10 height 10
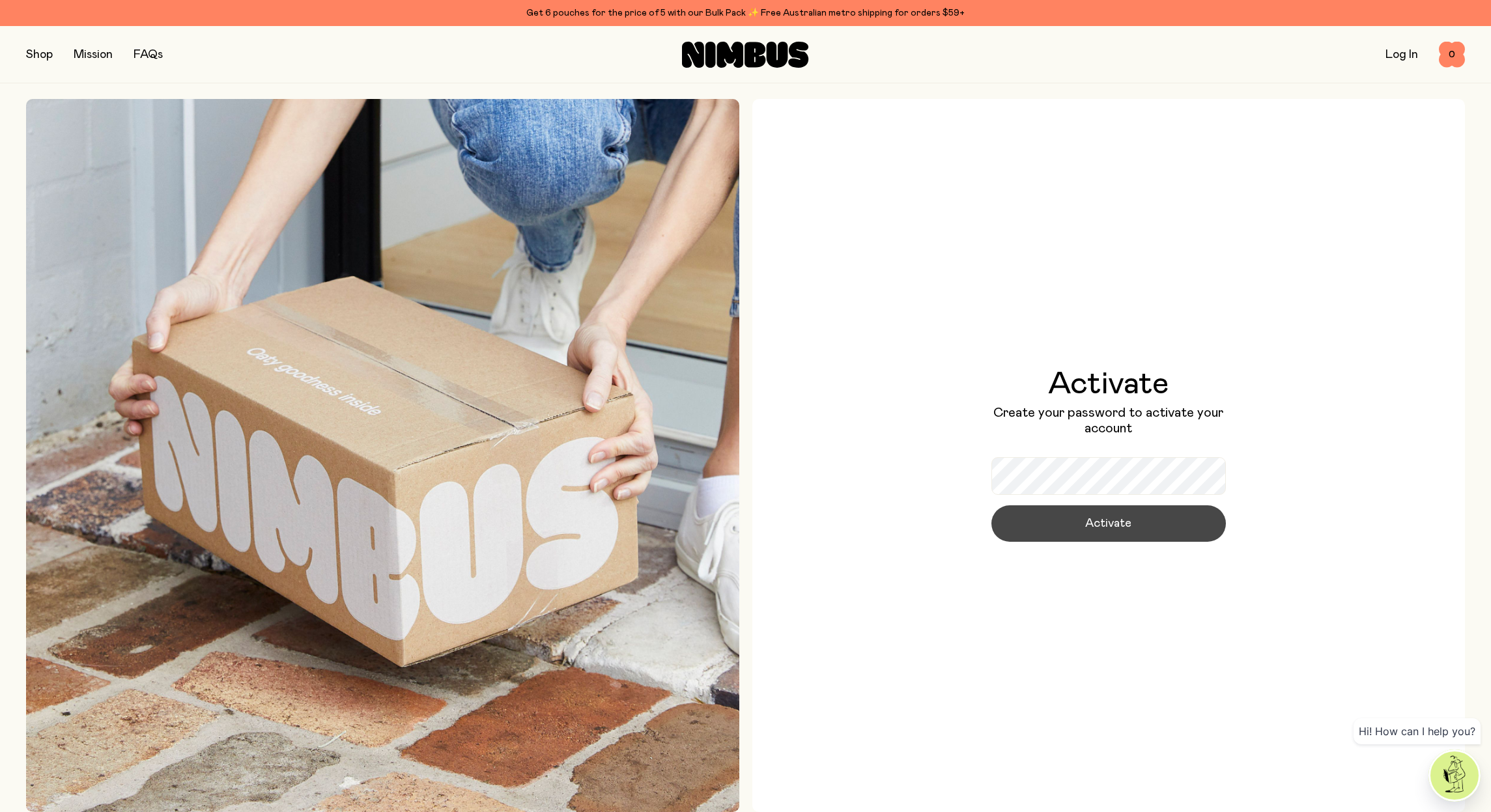
click at [1109, 521] on span "Activate" at bounding box center [1108, 524] width 46 height 18
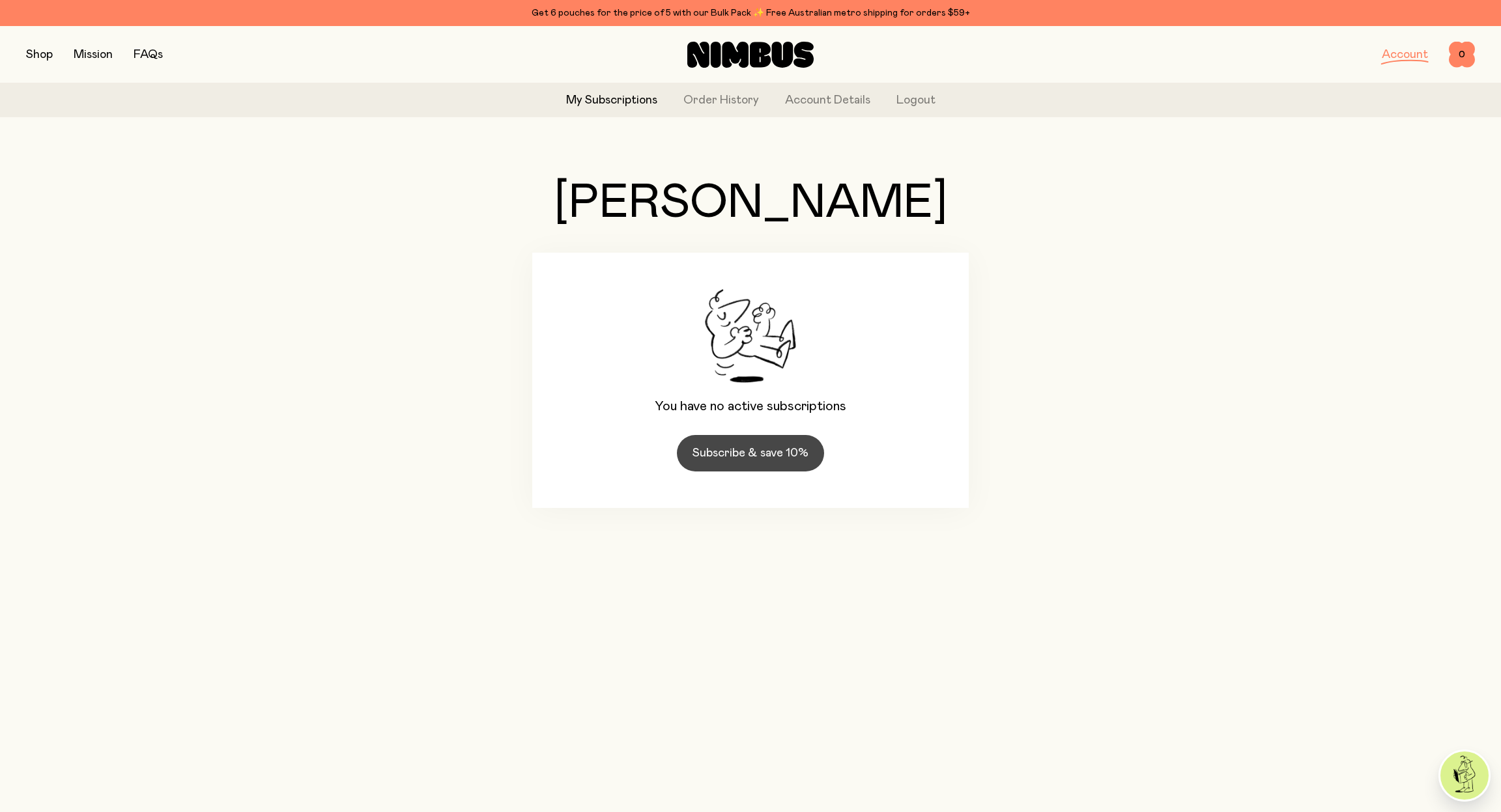
click at [716, 456] on link "Subscribe & save 10%" at bounding box center [750, 453] width 147 height 37
click at [617, 101] on link "My Subscriptions" at bounding box center [612, 100] width 92 height 17
click at [43, 58] on button "button" at bounding box center [40, 55] width 27 height 18
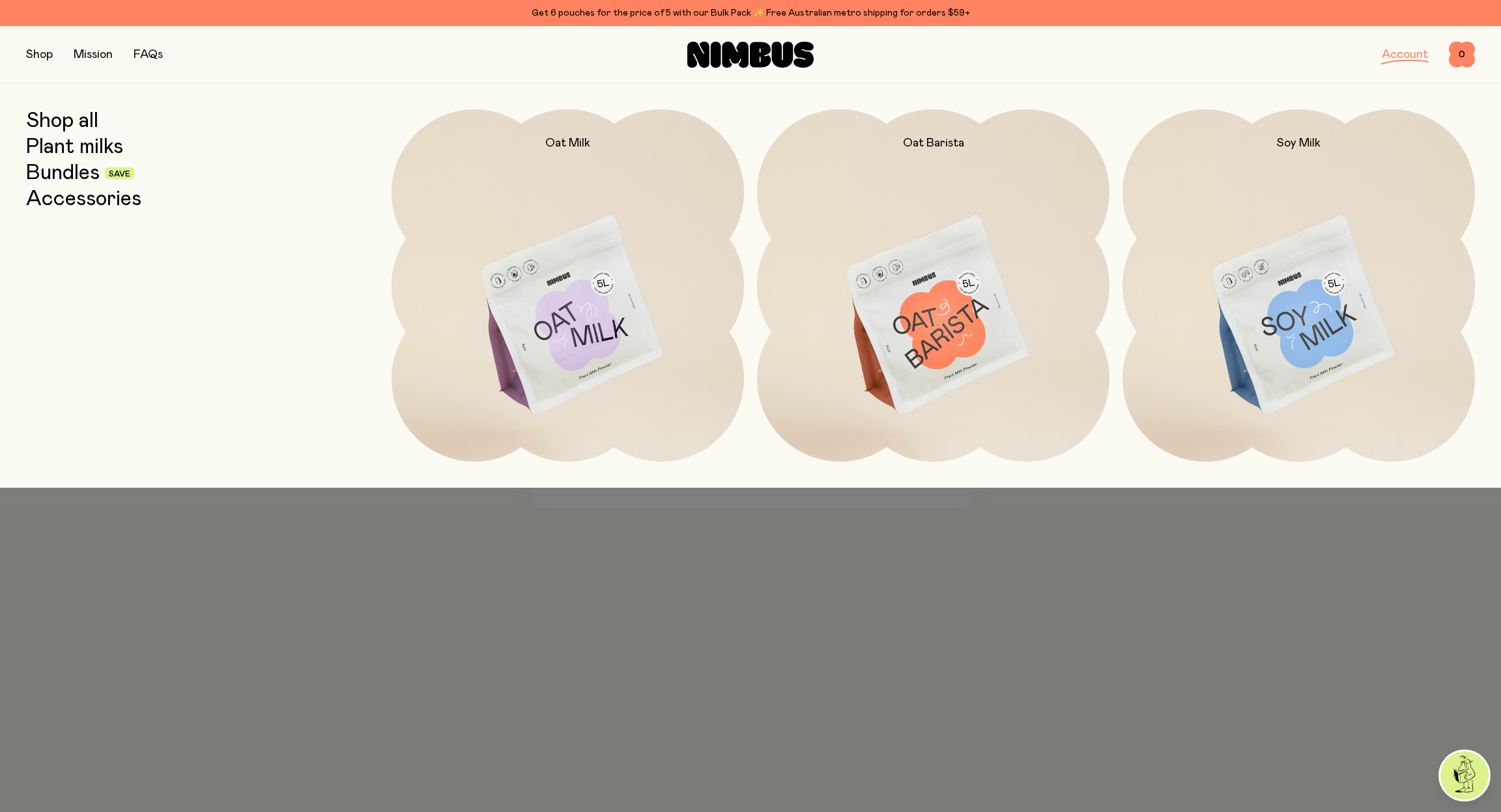
click at [56, 174] on link "Bundles" at bounding box center [63, 173] width 74 height 24
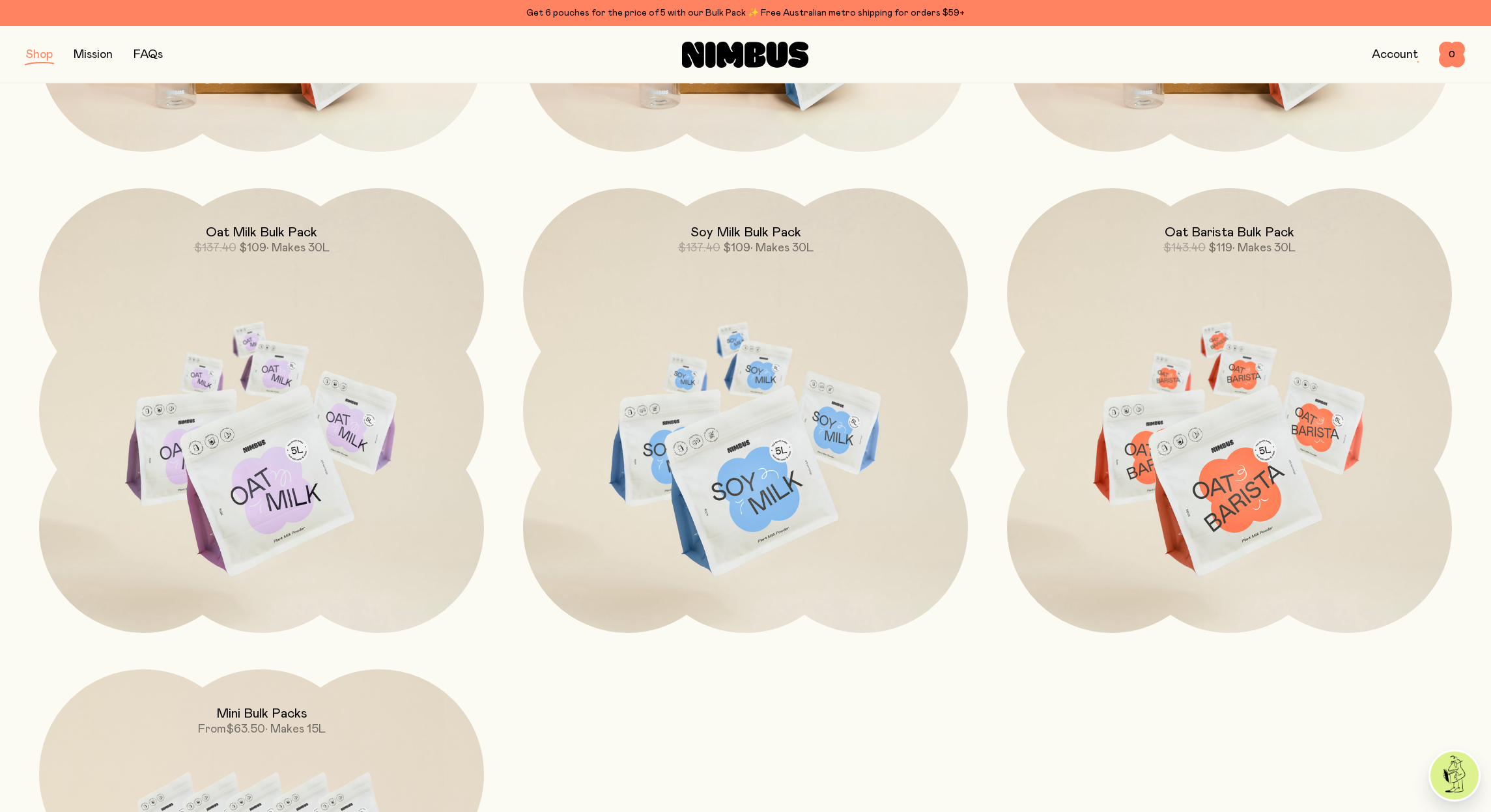
scroll to position [567, 0]
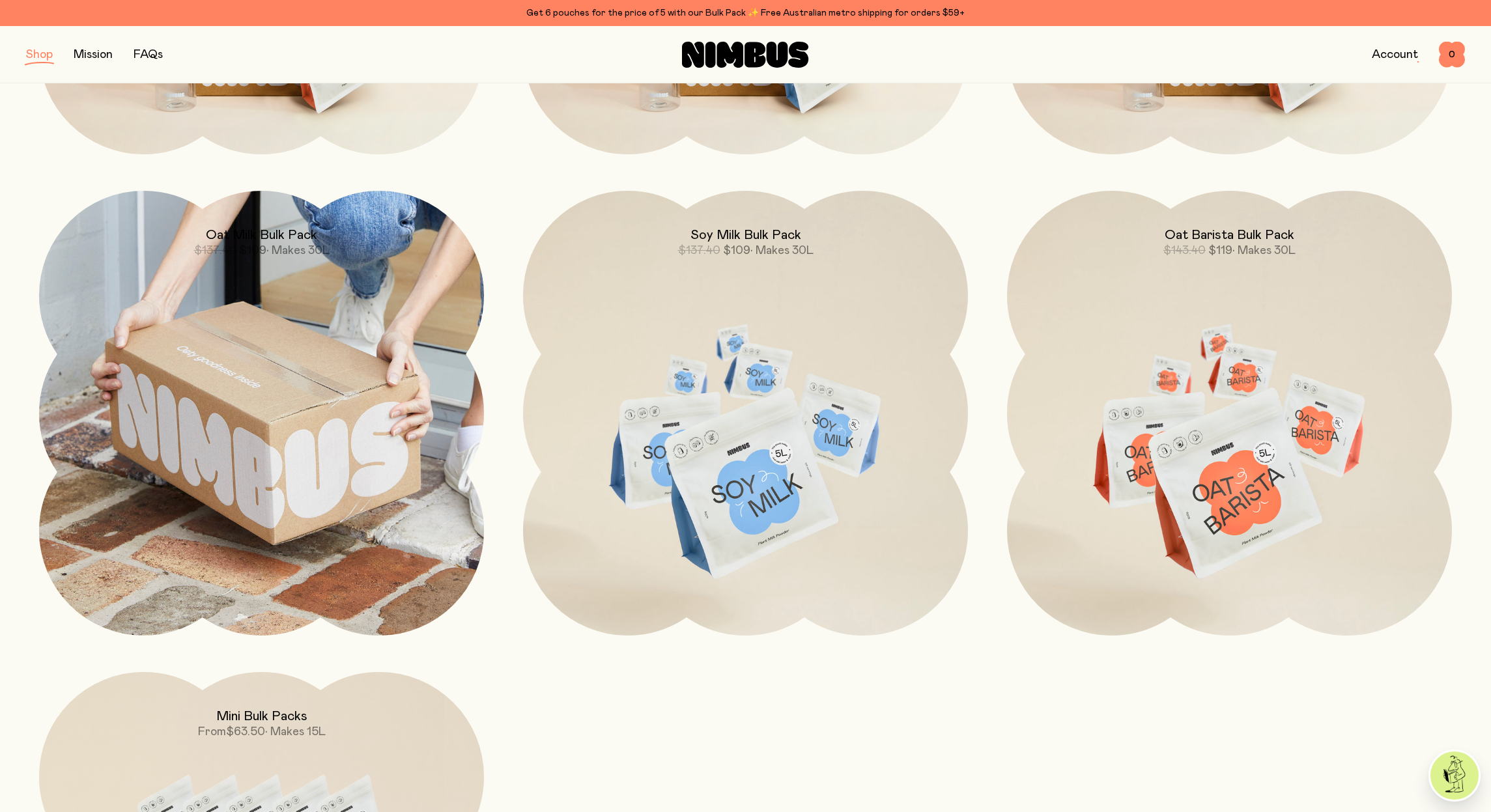
click at [336, 478] on img at bounding box center [261, 413] width 445 height 445
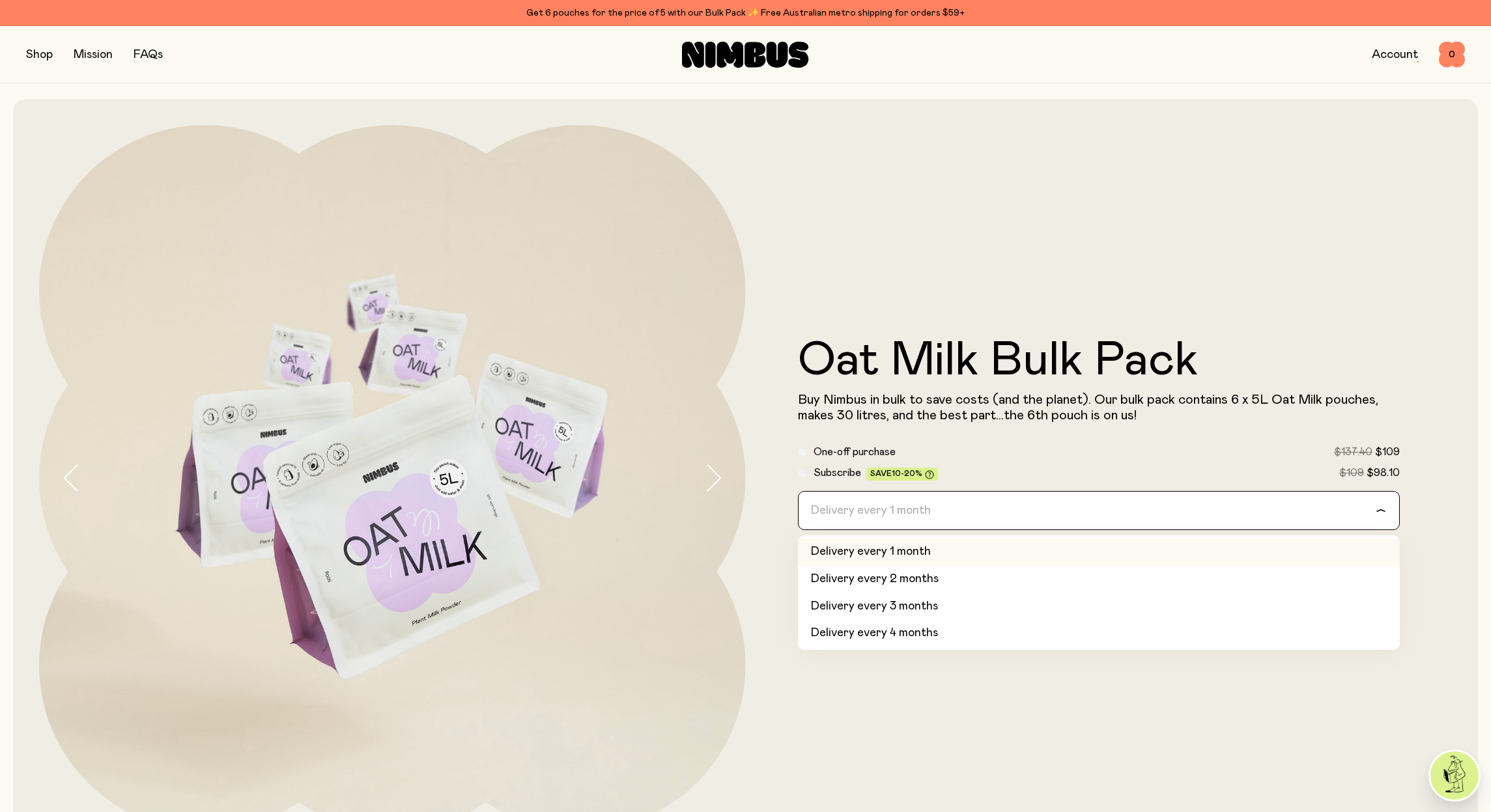
click at [1387, 511] on div "Loading..." at bounding box center [1388, 510] width 24 height 37
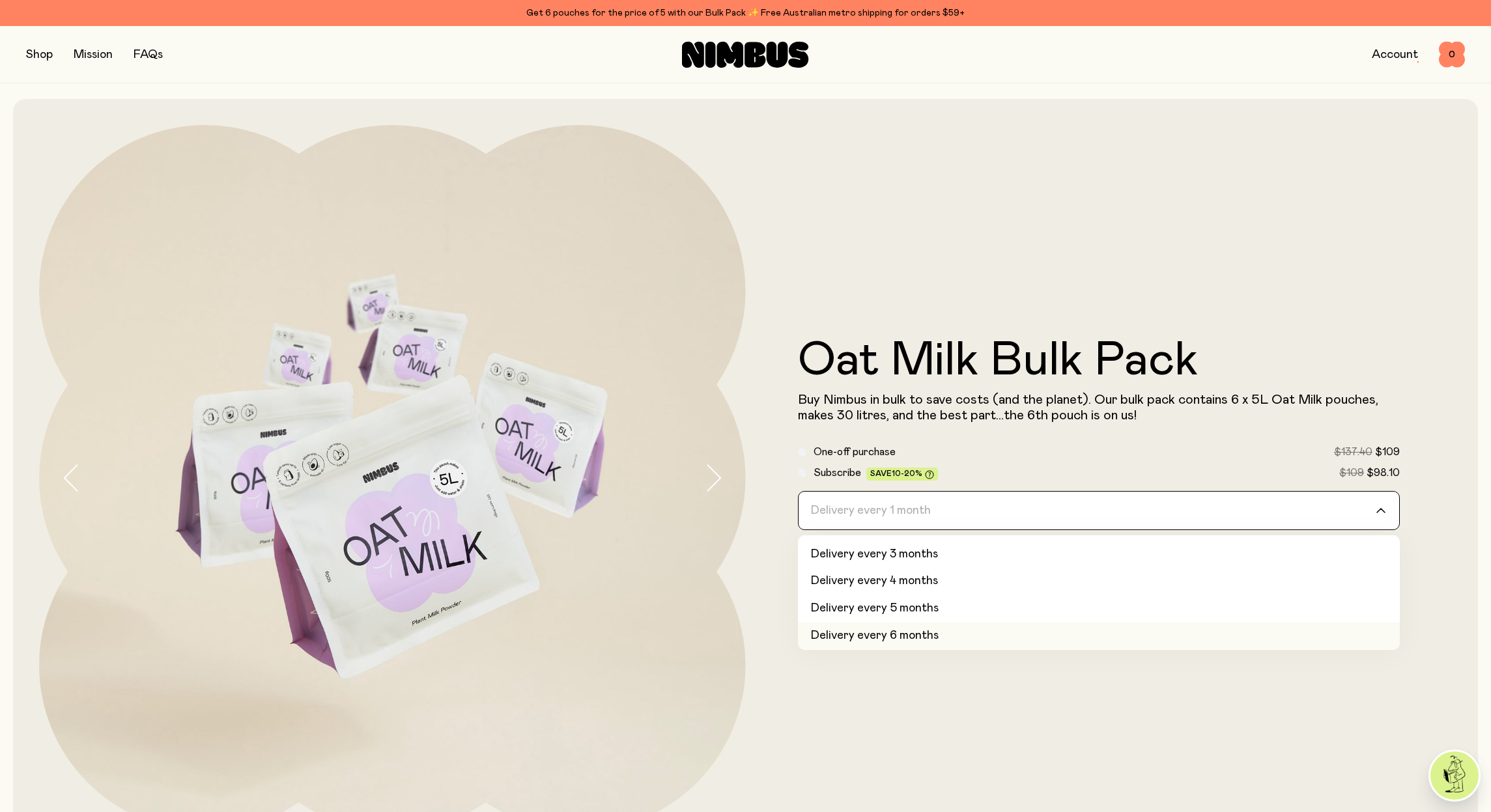
click at [37, 56] on button "button" at bounding box center [40, 55] width 27 height 18
